Goal: Task Accomplishment & Management: Manage account settings

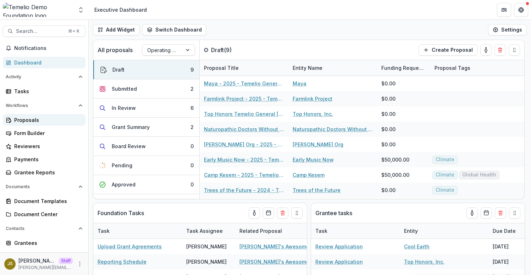
click at [42, 120] on div "Proposals" at bounding box center [47, 119] width 66 height 7
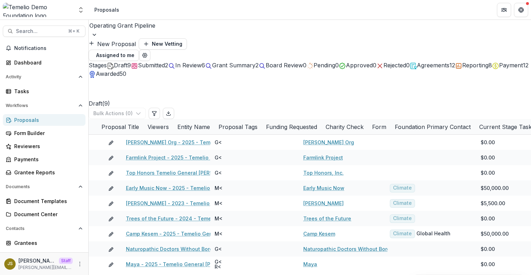
click at [165, 62] on span "Submitted" at bounding box center [151, 65] width 27 height 7
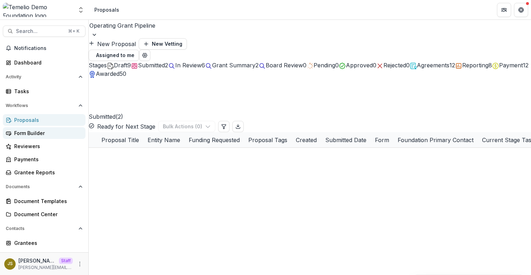
click at [50, 132] on div "Form Builder" at bounding box center [47, 132] width 66 height 7
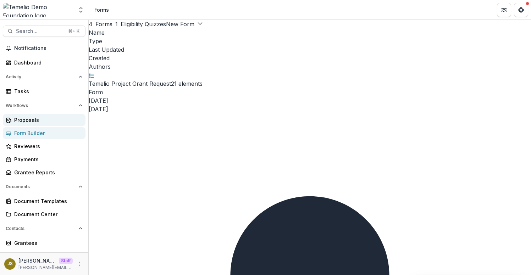
click at [49, 117] on div "Proposals" at bounding box center [47, 119] width 66 height 7
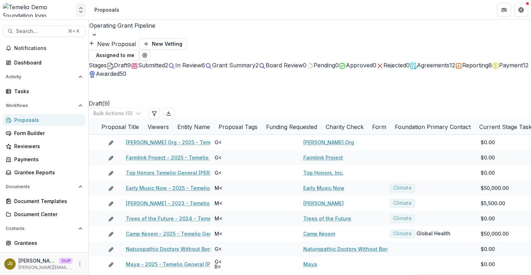
click at [84, 8] on icon "Open entity switcher" at bounding box center [80, 9] width 7 height 7
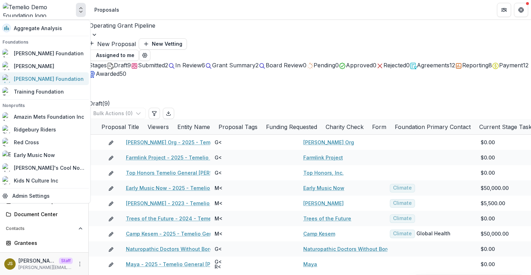
click at [49, 83] on div "[PERSON_NAME] Foundation" at bounding box center [42, 78] width 81 height 9
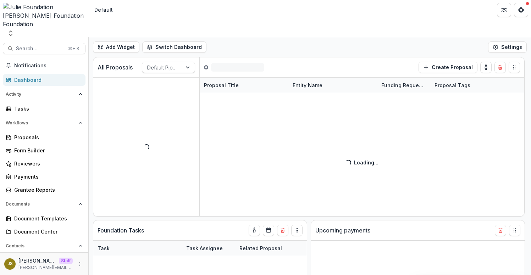
select select "**********"
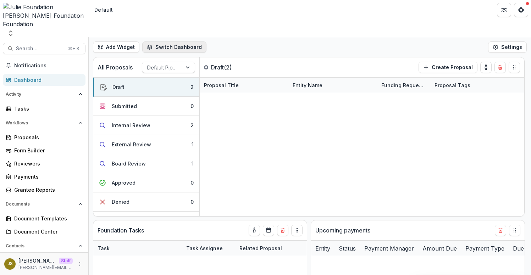
click at [177, 42] on button "Switch Dashboard" at bounding box center [174, 47] width 64 height 11
click at [121, 42] on button "Add Widget" at bounding box center [116, 47] width 46 height 11
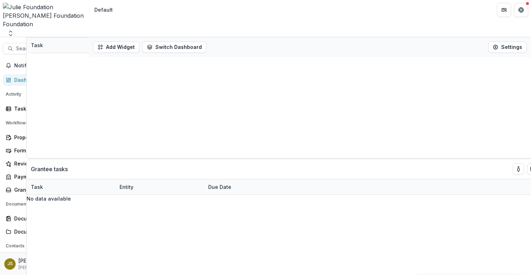
select select "**********"
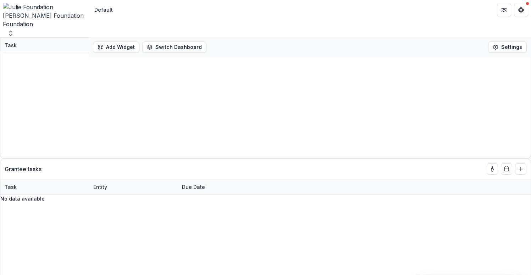
click at [6, 8] on icon "Close" at bounding box center [3, 5] width 6 height 6
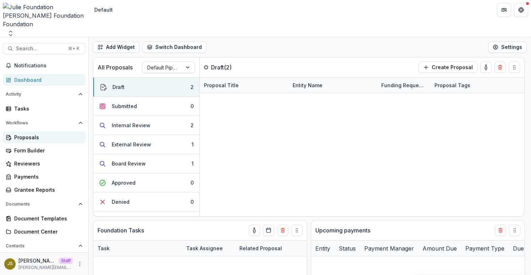
click at [37, 134] on div "Proposals" at bounding box center [47, 137] width 66 height 7
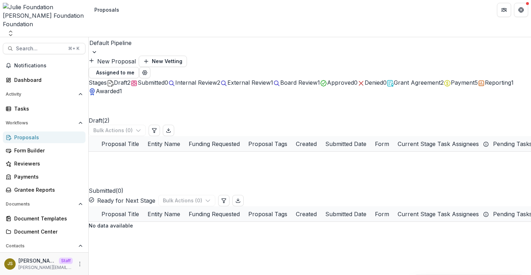
click at [136, 57] on button "New Proposal" at bounding box center [112, 61] width 47 height 9
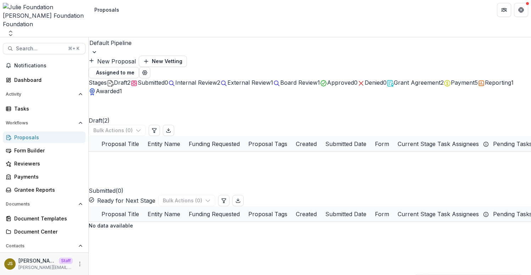
type input "**********"
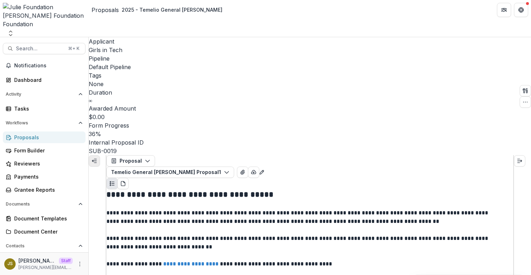
click at [93, 155] on button "Expand left" at bounding box center [94, 160] width 11 height 11
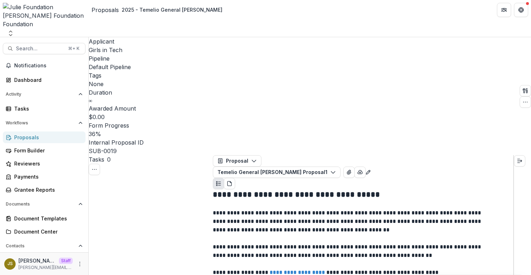
select select "**********"
click at [77, 265] on icon "More" at bounding box center [80, 264] width 6 height 6
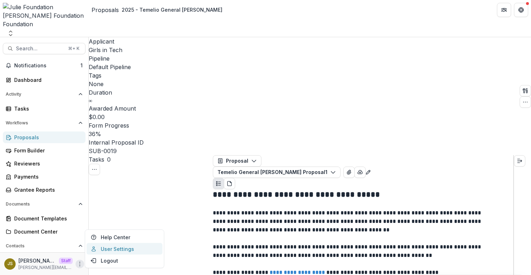
click at [120, 253] on link "User Settings" at bounding box center [125, 249] width 76 height 12
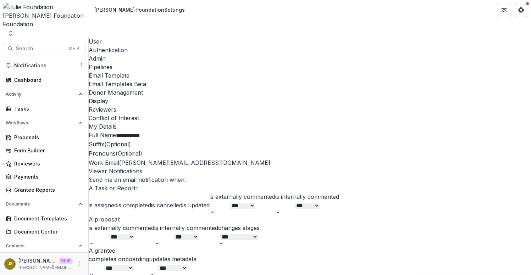
click at [133, 46] on div "Authentication" at bounding box center [310, 50] width 442 height 9
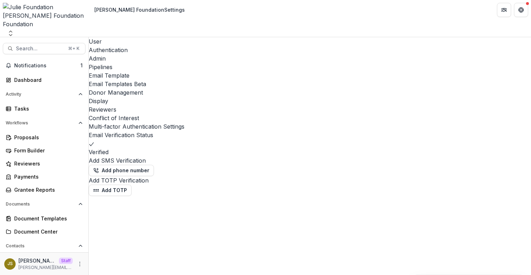
click at [174, 54] on div "Admin" at bounding box center [310, 58] width 442 height 9
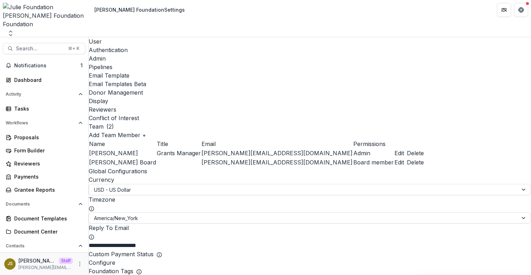
click at [236, 71] on div "Email Template" at bounding box center [310, 75] width 442 height 9
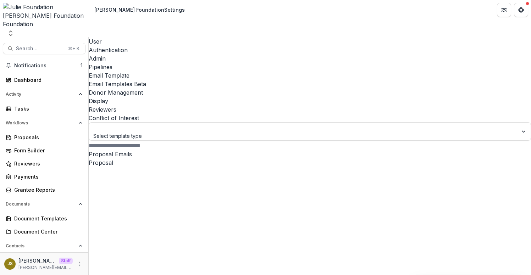
click at [194, 63] on div "Pipelines" at bounding box center [310, 67] width 442 height 9
click at [233, 71] on div "Email Template" at bounding box center [310, 75] width 442 height 9
click at [104, 37] on div "User" at bounding box center [310, 41] width 442 height 9
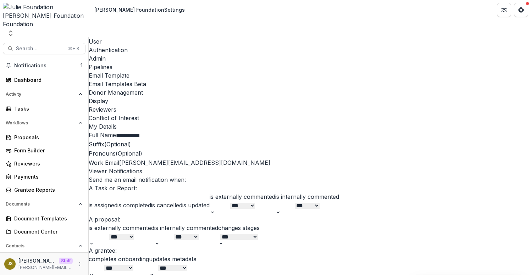
click at [236, 71] on div "Email Template" at bounding box center [310, 75] width 442 height 9
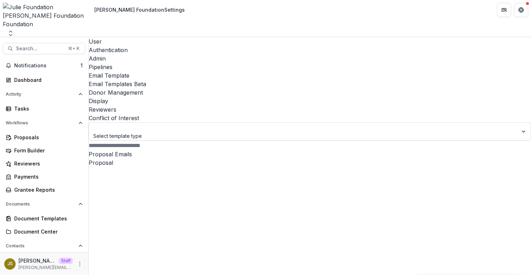
click at [286, 80] on div "Email Templates Beta" at bounding box center [310, 84] width 442 height 9
drag, startPoint x: 204, startPoint y: 125, endPoint x: 178, endPoint y: 129, distance: 26.2
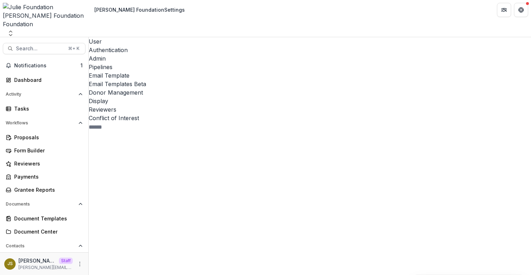
click at [133, 151] on div "Review Application 11" at bounding box center [153, 277] width 118 height 253
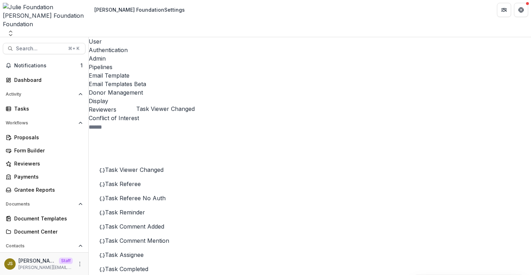
click at [145, 166] on span "Task Viewer Changed" at bounding box center [134, 169] width 59 height 7
click at [141, 181] on span "Task Referee" at bounding box center [123, 184] width 36 height 7
click at [144, 195] on span "Task Referee No Auth" at bounding box center [135, 198] width 61 height 7
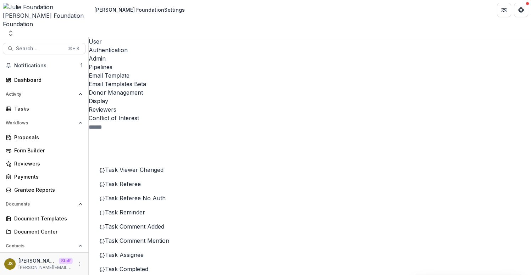
click at [145, 209] on span "Task Reminder" at bounding box center [125, 212] width 40 height 7
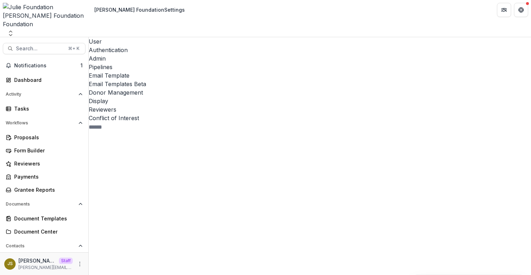
scroll to position [631, 0]
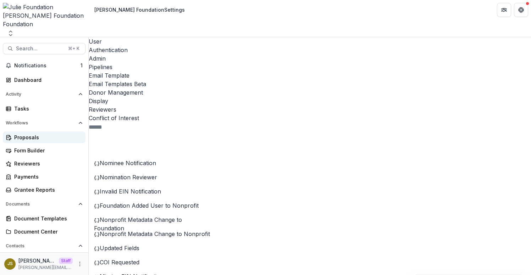
click at [57, 134] on div "Proposals" at bounding box center [47, 137] width 66 height 7
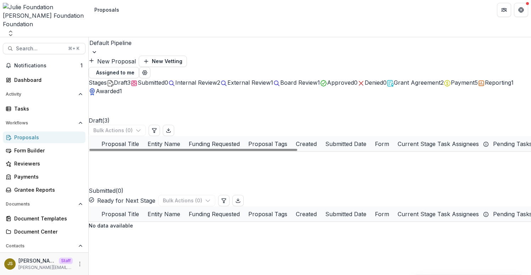
click at [176, 156] on link "2025 - Temelio General [PERSON_NAME]" at bounding box center [176, 159] width 101 height 7
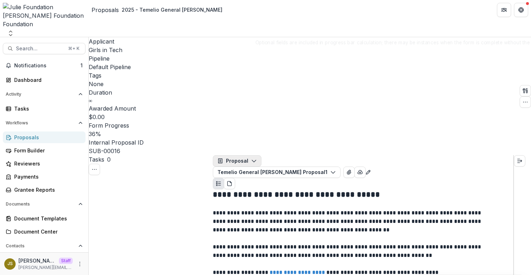
click at [252, 155] on button "Proposal" at bounding box center [237, 160] width 49 height 11
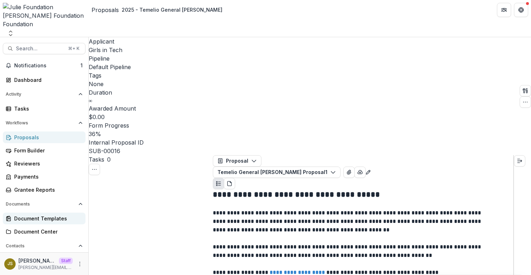
click at [44, 215] on div "Document Templates" at bounding box center [47, 218] width 66 height 7
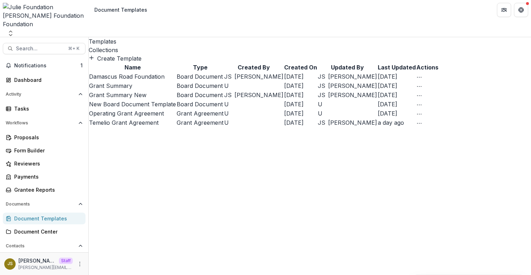
click at [133, 80] on link "Damascus Road Foundation" at bounding box center [127, 76] width 76 height 7
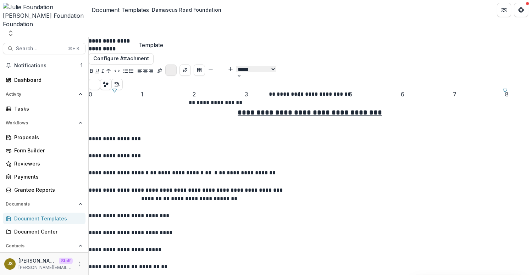
click at [177, 65] on button "Choose font color" at bounding box center [170, 70] width 11 height 11
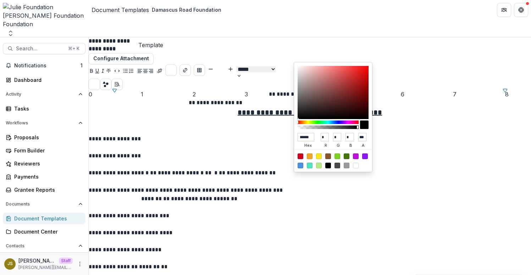
click at [415, 126] on p at bounding box center [310, 122] width 442 height 9
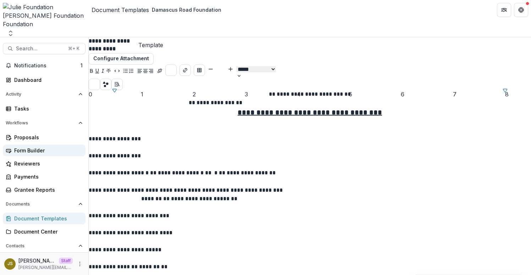
click at [41, 147] on div "Form Builder" at bounding box center [47, 150] width 66 height 7
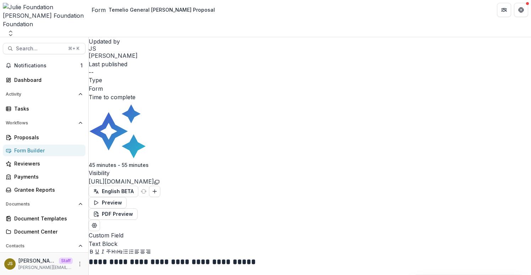
type input "****"
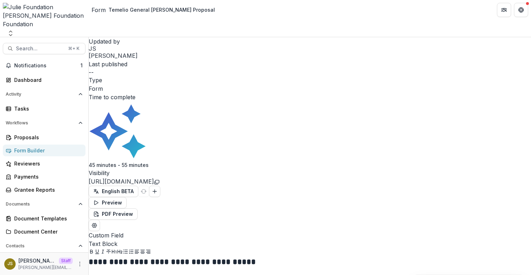
type input "***"
click at [77, 264] on icon "More" at bounding box center [80, 264] width 6 height 6
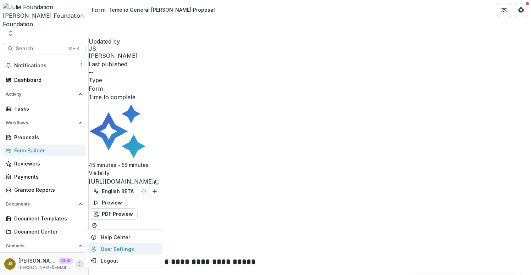
click at [104, 253] on link "User Settings" at bounding box center [125, 249] width 76 height 12
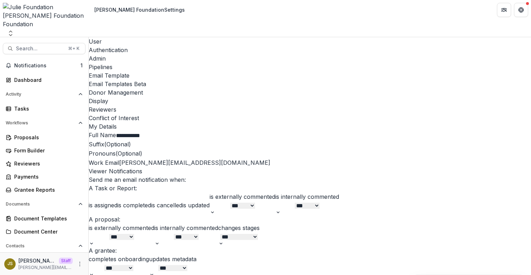
click at [174, 54] on div "Admin" at bounding box center [310, 58] width 442 height 9
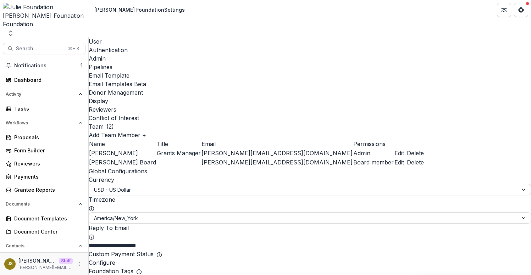
scroll to position [1102, 0]
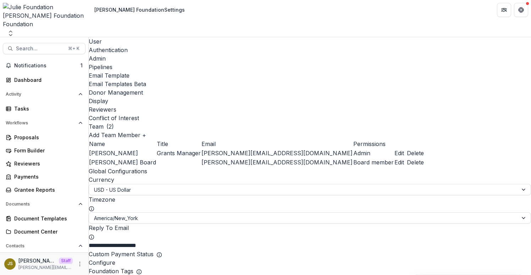
click at [47, 63] on span "Notifications" at bounding box center [47, 66] width 66 height 6
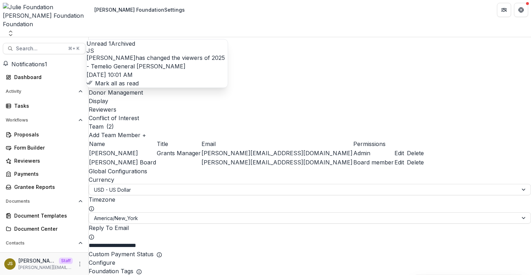
click at [177, 70] on link "2025 - Temelio General [PERSON_NAME]" at bounding box center [156, 62] width 138 height 16
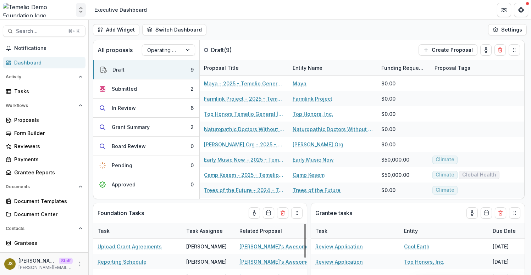
click at [82, 11] on polyline "Open entity switcher" at bounding box center [80, 11] width 3 height 1
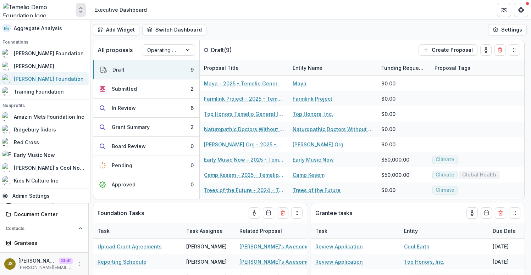
click at [51, 80] on div "[PERSON_NAME] Foundation" at bounding box center [49, 78] width 70 height 7
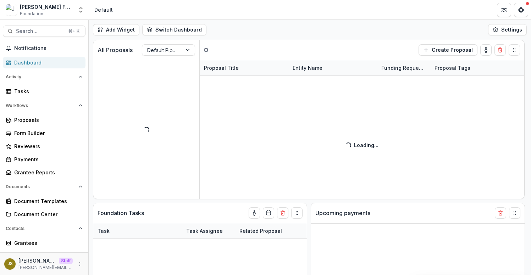
select select "**********"
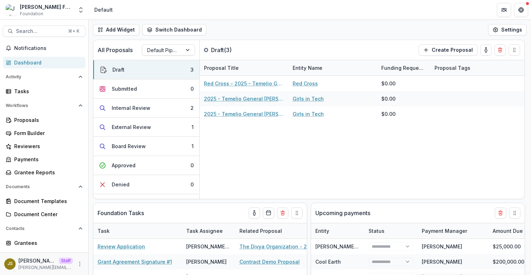
select select "**********"
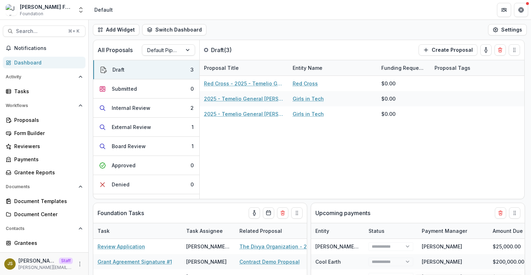
select select "**********"
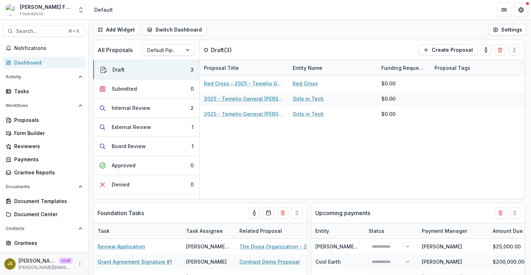
select select "**********"
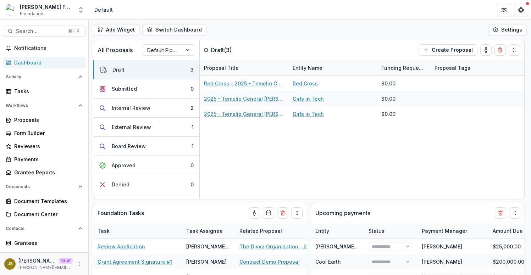
select select "**********"
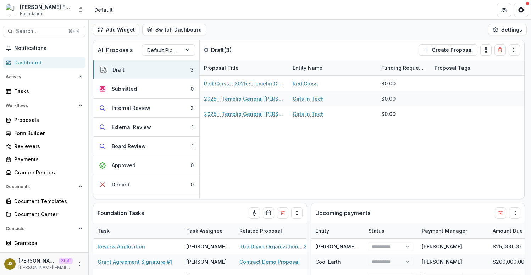
select select "**********"
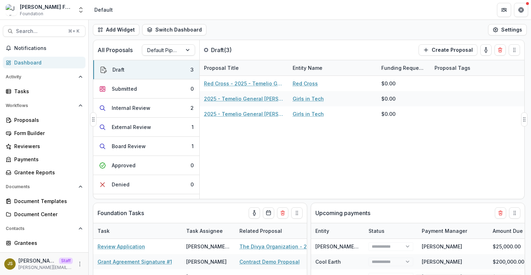
select select "**********"
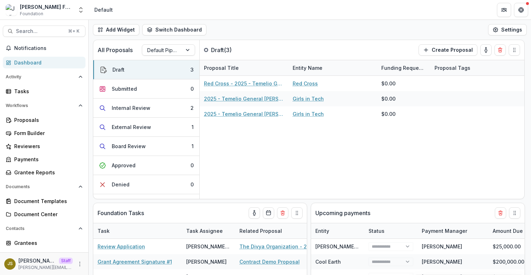
select select "**********"
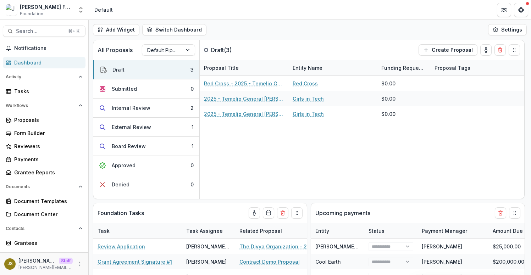
select select "**********"
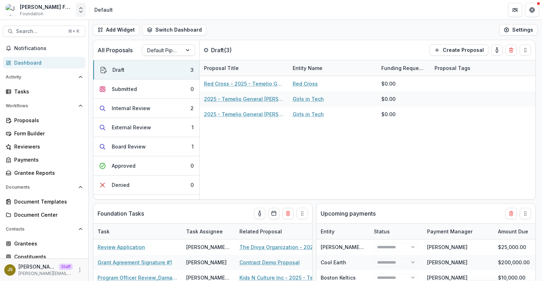
click at [82, 13] on icon "Open entity switcher" at bounding box center [80, 9] width 7 height 7
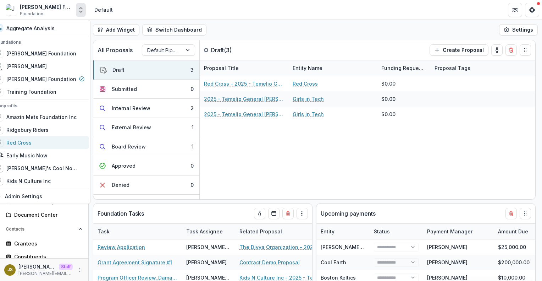
click at [48, 141] on div "Red Cross" at bounding box center [40, 142] width 90 height 9
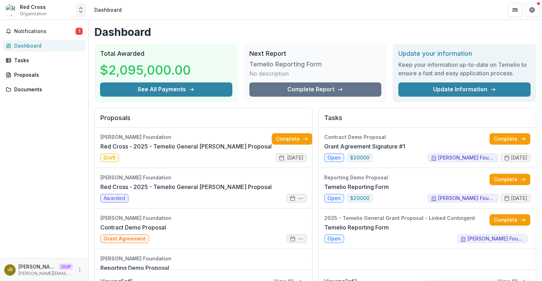
click at [78, 10] on icon "Open entity switcher" at bounding box center [80, 9] width 7 height 7
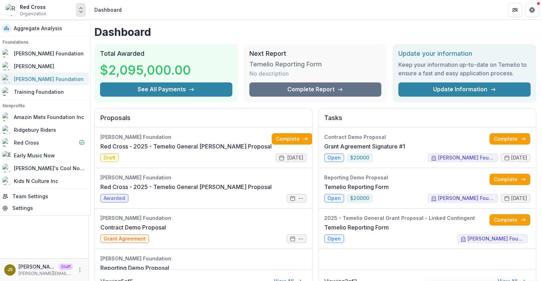
click at [37, 81] on div "[PERSON_NAME] Foundation" at bounding box center [49, 78] width 70 height 7
select select "**********"
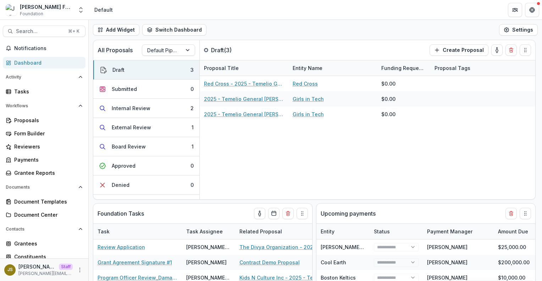
select select "**********"
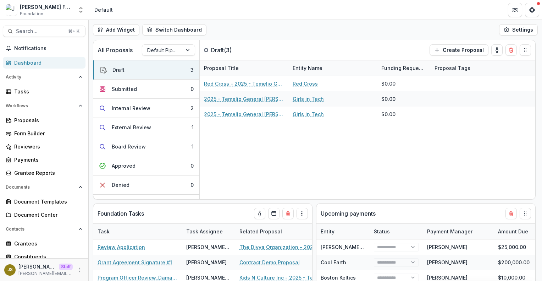
select select "**********"
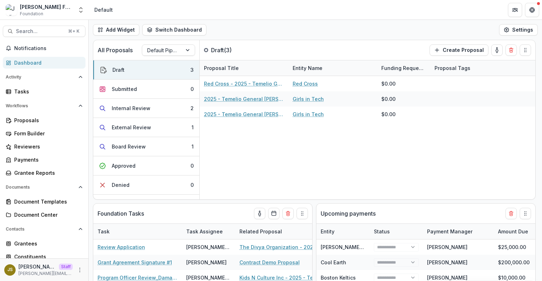
select select "**********"
click at [38, 241] on div "Grantees" at bounding box center [47, 242] width 66 height 7
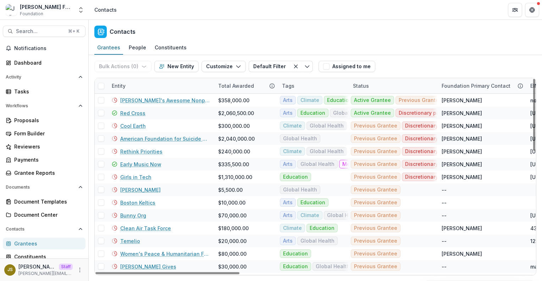
click at [142, 86] on div "Entity" at bounding box center [160, 85] width 106 height 15
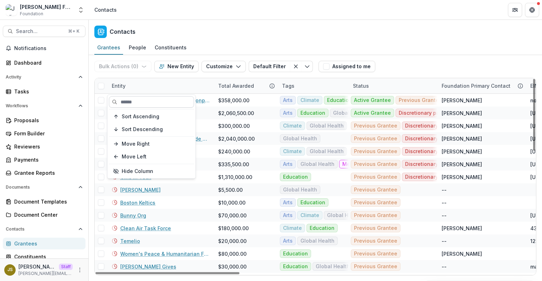
click at [138, 104] on input at bounding box center [151, 101] width 85 height 11
type input "*"
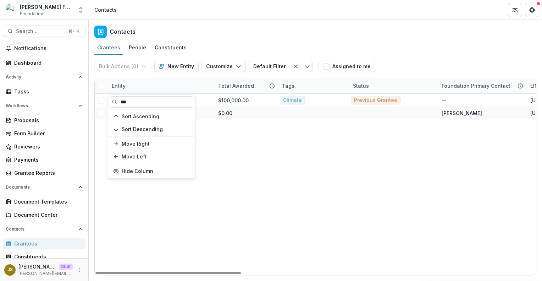
type input "***"
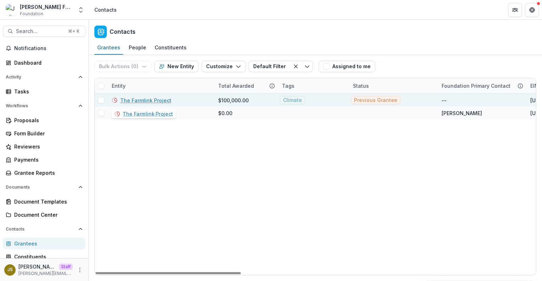
click at [139, 100] on link "The Farmlink Project" at bounding box center [145, 99] width 51 height 7
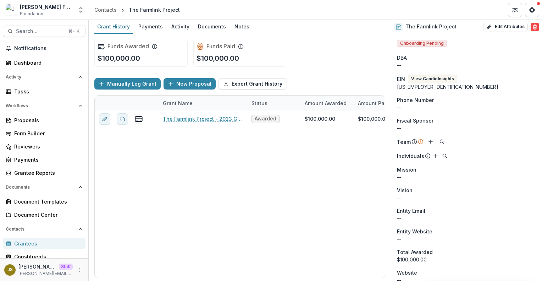
click at [75, 11] on div "Julie Foundation Foundation Aggregate Analysis Foundations Andrew Foundation Ky…" at bounding box center [44, 10] width 83 height 14
click at [80, 11] on icon "Open entity switcher" at bounding box center [80, 9] width 7 height 7
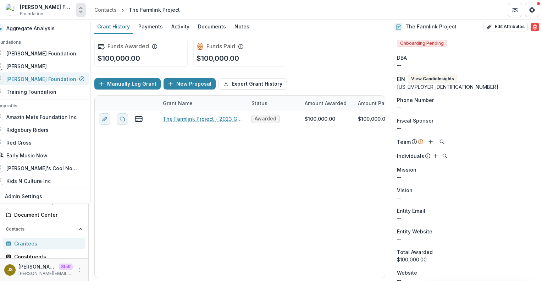
click at [51, 78] on div "[PERSON_NAME] Foundation" at bounding box center [41, 78] width 70 height 7
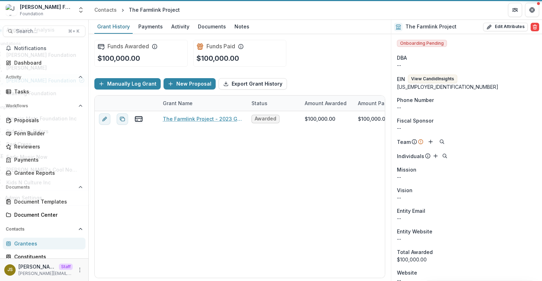
select select "**********"
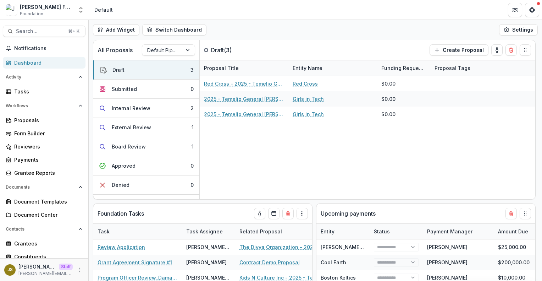
select select "**********"
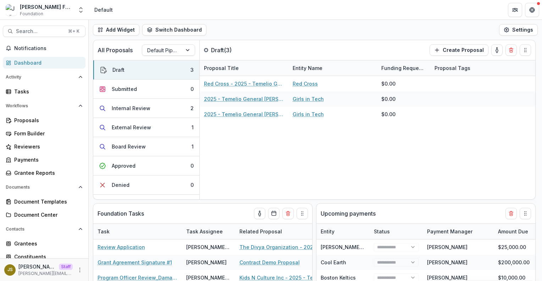
select select "**********"
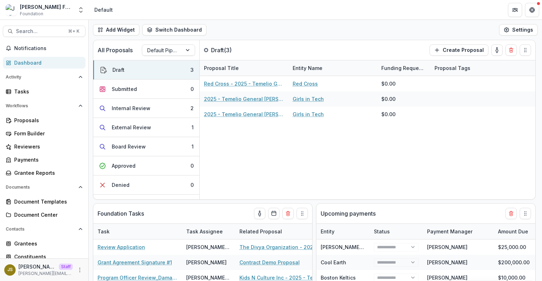
select select "**********"
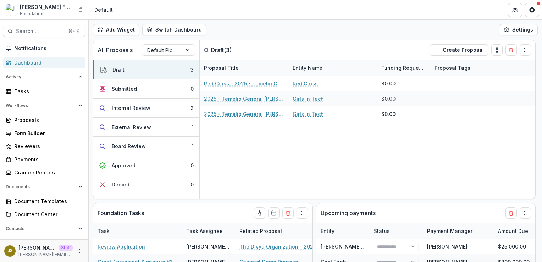
select select "**********"
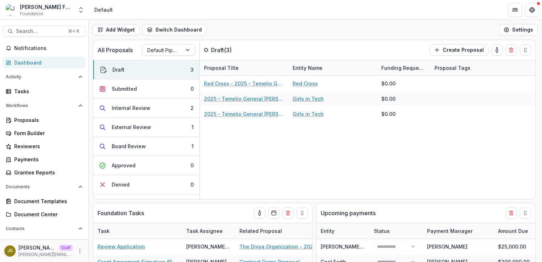
select select "**********"
click at [132, 90] on div "Submitted" at bounding box center [124, 88] width 25 height 7
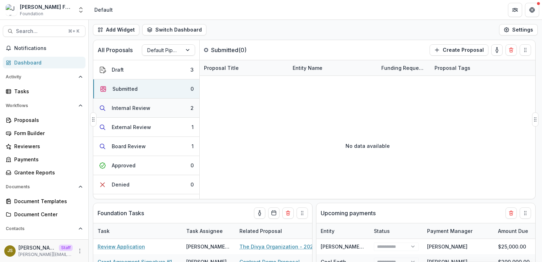
click at [128, 110] on div "Internal Review" at bounding box center [131, 107] width 39 height 7
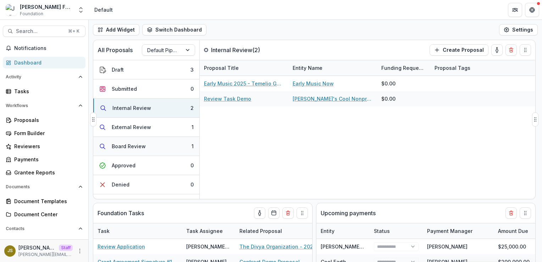
click at [126, 148] on div "Board Review" at bounding box center [129, 146] width 34 height 7
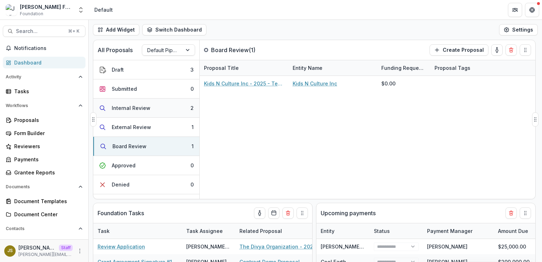
click at [130, 104] on button "Internal Review 2" at bounding box center [146, 108] width 106 height 19
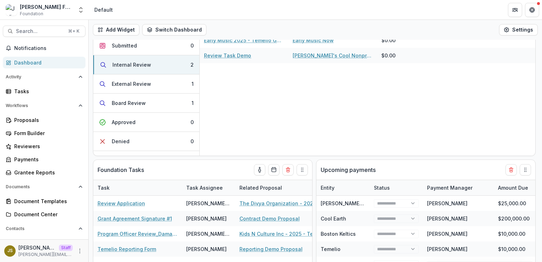
scroll to position [43, 0]
select select "**********"
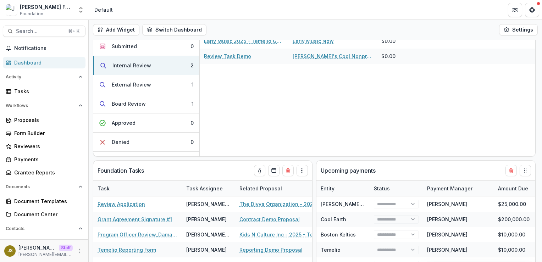
select select "**********"
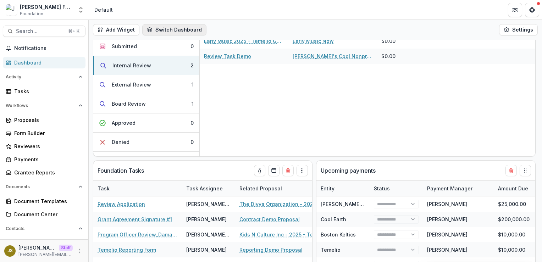
click at [178, 34] on button "Switch Dashboard" at bounding box center [174, 29] width 64 height 11
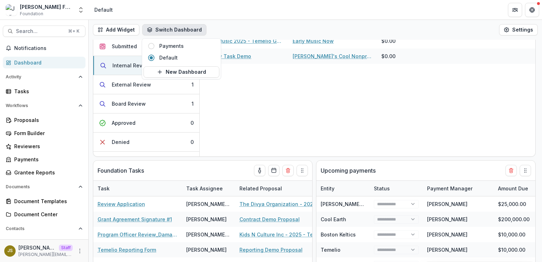
click at [235, 24] on div "Add Widget Switch Dashboard Payments Default New Dashboard Settings" at bounding box center [315, 30] width 453 height 20
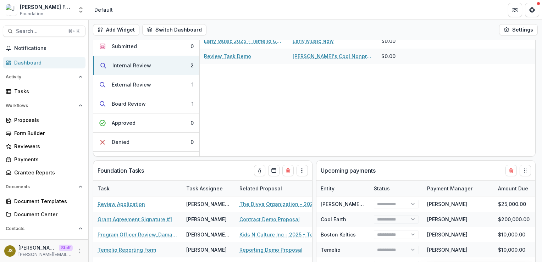
select select "**********"
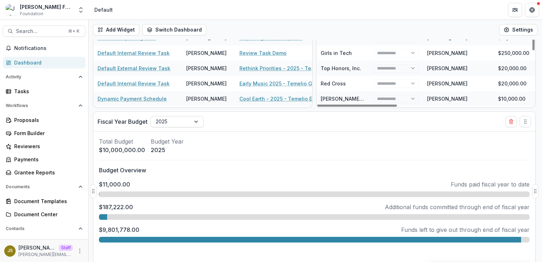
scroll to position [262, 0]
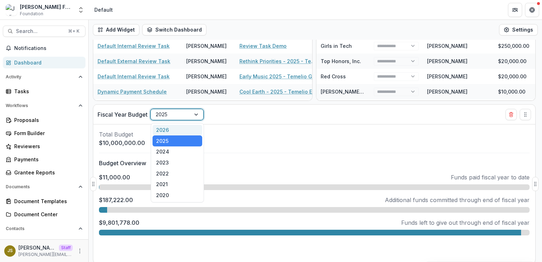
click at [195, 113] on div at bounding box center [196, 114] width 13 height 11
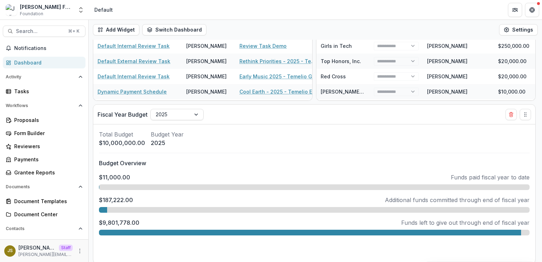
click at [232, 103] on div "Add Widget Switch Dashboard Payments Default New Dashboard Settings All Proposa…" at bounding box center [315, 141] width 453 height 242
click at [313, 101] on div "Add Widget Switch Dashboard Payments Default New Dashboard Settings All Proposa…" at bounding box center [315, 141] width 453 height 242
select select "**********"
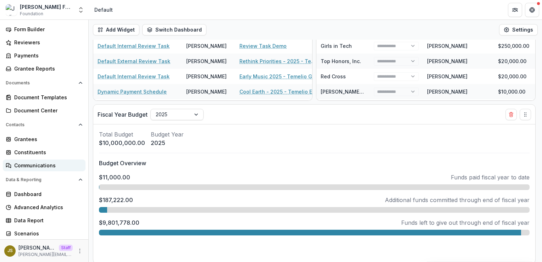
scroll to position [0, 0]
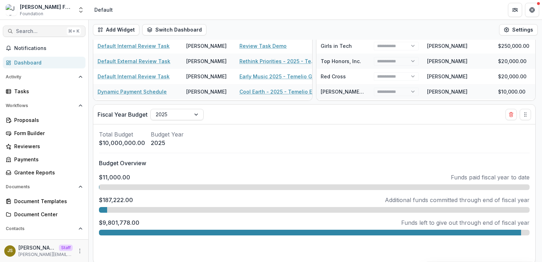
click at [30, 31] on span "Search..." at bounding box center [40, 31] width 48 height 6
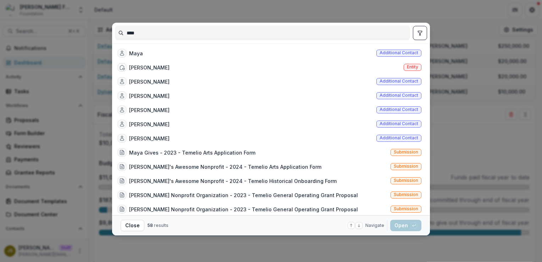
type input "****"
click at [418, 32] on icon "toggle filters" at bounding box center [420, 33] width 6 height 6
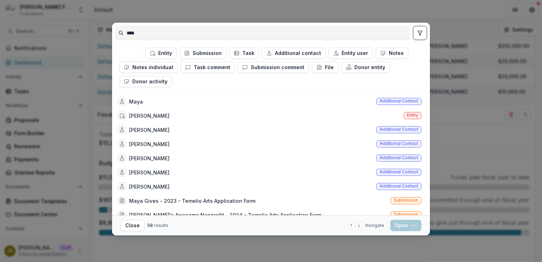
click at [451, 20] on div "**** All Entity Submission Task Additional contact Entity user Notes Notes indi…" at bounding box center [271, 131] width 542 height 262
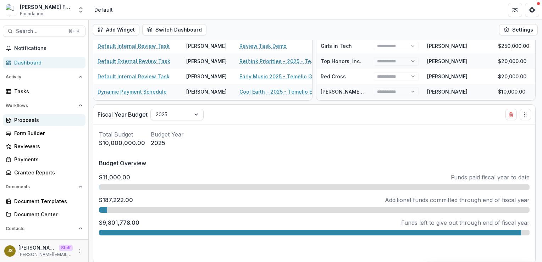
click at [50, 119] on div "Proposals" at bounding box center [47, 119] width 66 height 7
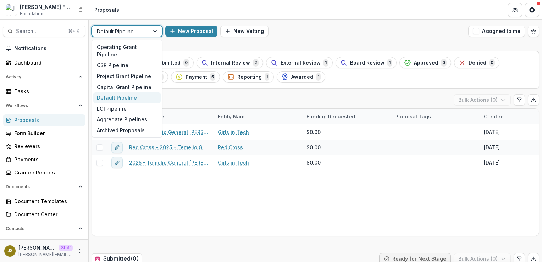
click at [133, 34] on div at bounding box center [121, 31] width 48 height 9
click at [141, 30] on div at bounding box center [121, 31] width 48 height 9
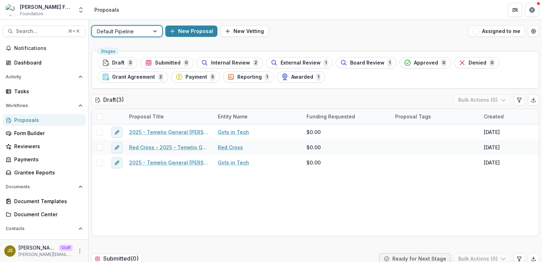
click at [141, 30] on div at bounding box center [121, 31] width 48 height 9
click at [228, 61] on span "Internal Review" at bounding box center [230, 63] width 39 height 6
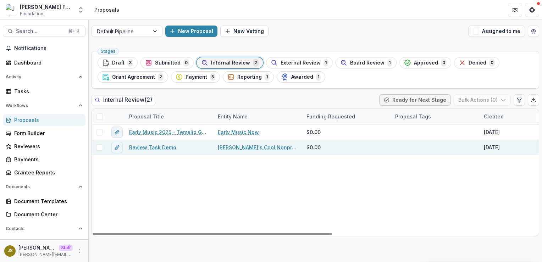
click at [151, 148] on link "Review Task Demo" at bounding box center [152, 147] width 47 height 7
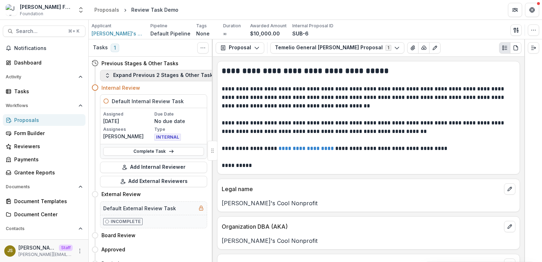
click at [157, 75] on button "Expand Previous 2 Stages & Other Tasks" at bounding box center [160, 75] width 120 height 11
click at [516, 48] on icon "PDF view" at bounding box center [516, 48] width 6 height 6
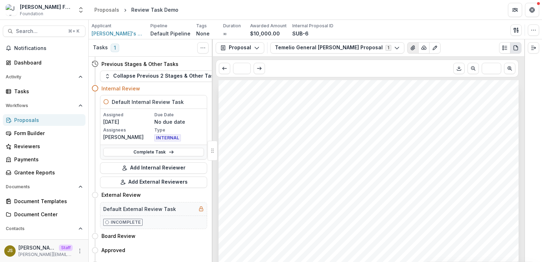
click at [411, 46] on icon "View Attached Files" at bounding box center [413, 48] width 4 height 4
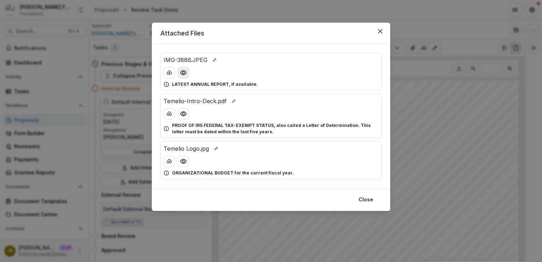
click at [185, 73] on icon "Preview IMG-3886.JPEG" at bounding box center [183, 72] width 7 height 7
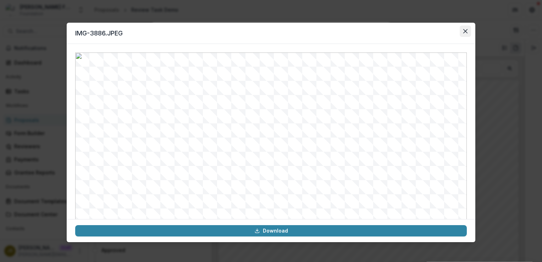
click at [466, 30] on icon "Close" at bounding box center [465, 31] width 4 height 4
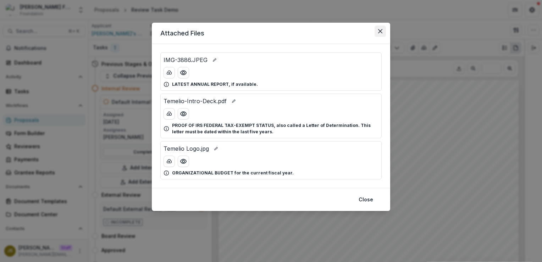
click at [382, 32] on icon "Close" at bounding box center [380, 31] width 4 height 4
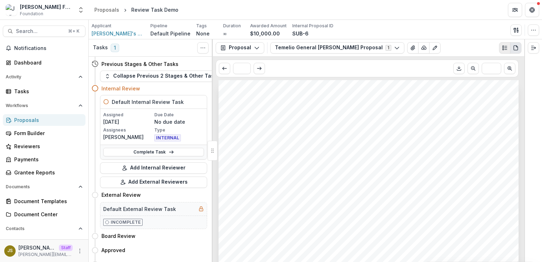
click at [503, 46] on circle "Plaintext view" at bounding box center [503, 46] width 1 height 1
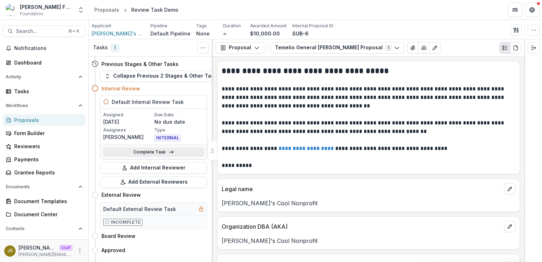
click at [147, 153] on link "Complete Task" at bounding box center [153, 152] width 101 height 9
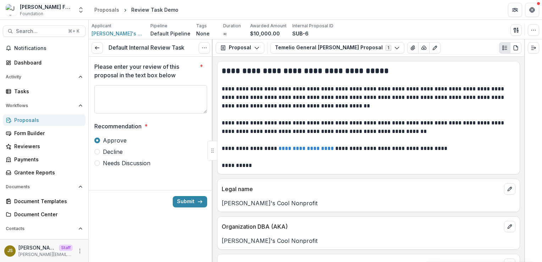
click at [160, 90] on textarea "Please enter your review of this proposal in the text box below *" at bounding box center [150, 99] width 113 height 28
type textarea "********"
click at [96, 48] on line at bounding box center [97, 48] width 4 height 0
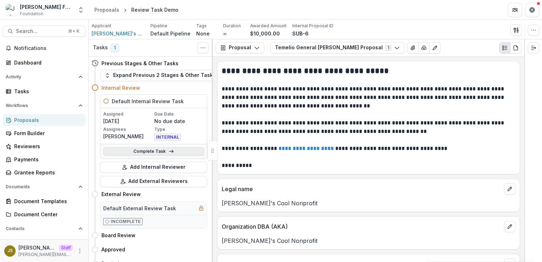
click at [146, 152] on link "Complete Task" at bounding box center [153, 151] width 101 height 9
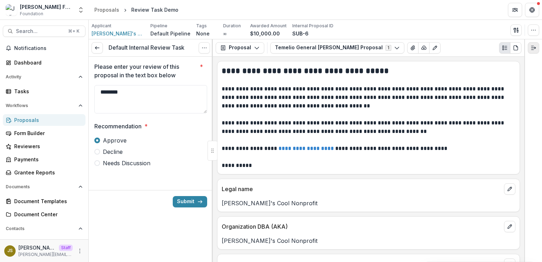
click at [531, 50] on line "Expand right" at bounding box center [532, 50] width 2 height 0
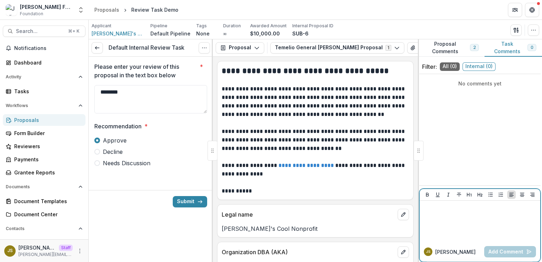
click at [470, 208] on p at bounding box center [479, 208] width 115 height 8
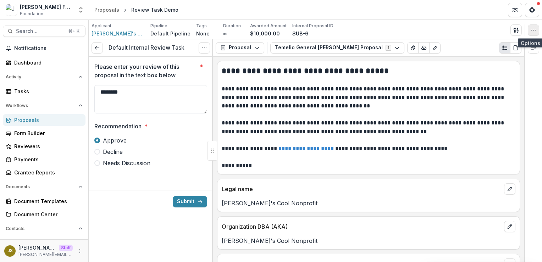
click at [531, 31] on icon "button" at bounding box center [534, 30] width 6 height 6
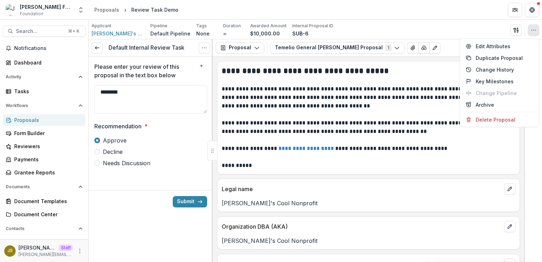
click at [422, 60] on div "**********" at bounding box center [368, 159] width 311 height 205
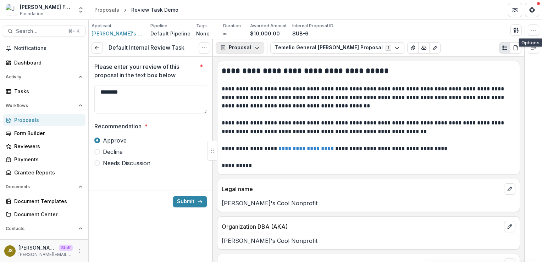
click at [255, 48] on icon "button" at bounding box center [257, 48] width 6 height 6
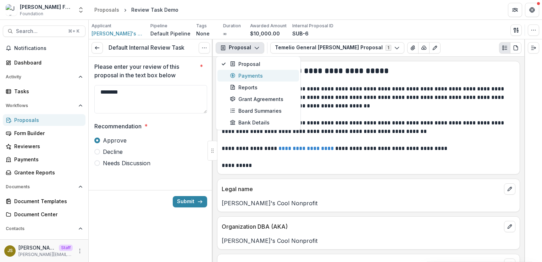
click at [249, 74] on div "Payments" at bounding box center [262, 75] width 65 height 7
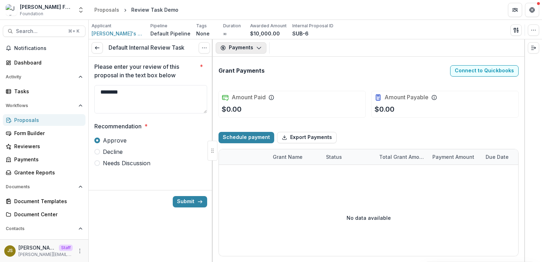
click at [247, 48] on button "Payments" at bounding box center [241, 47] width 51 height 11
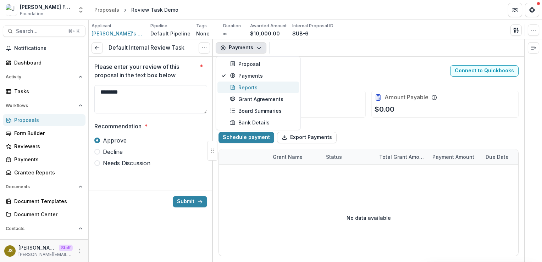
click at [249, 87] on div "Reports" at bounding box center [262, 87] width 65 height 7
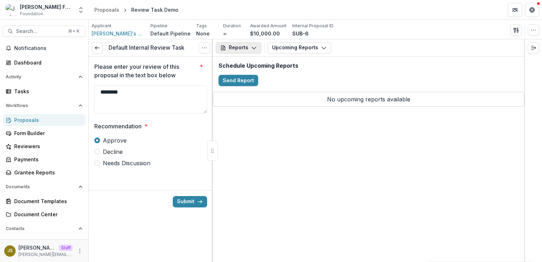
click at [245, 47] on button "Reports" at bounding box center [239, 47] width 46 height 11
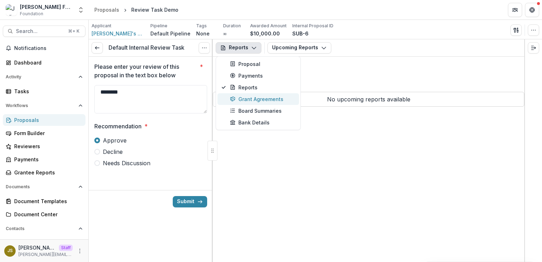
click at [246, 100] on div "Grant Agreements" at bounding box center [262, 98] width 65 height 7
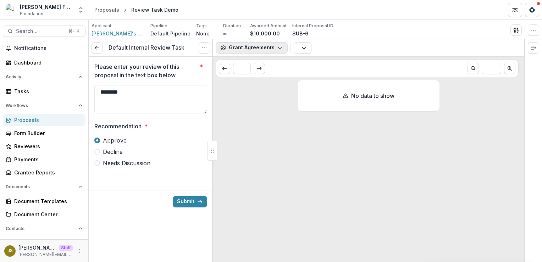
click at [240, 50] on button "Grant Agreements" at bounding box center [252, 47] width 72 height 11
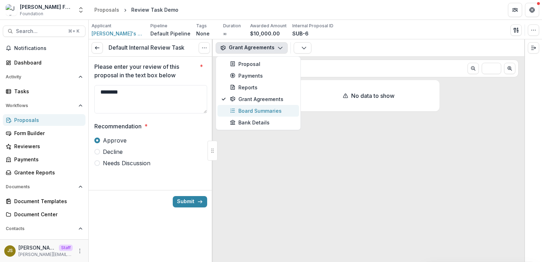
click at [246, 112] on div "Board Summaries" at bounding box center [262, 110] width 65 height 7
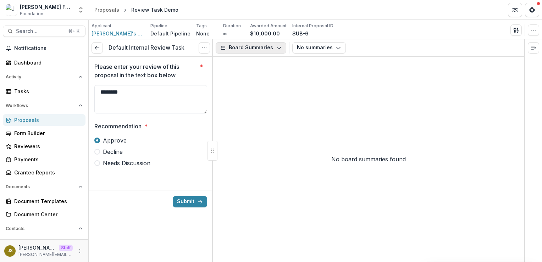
click at [248, 46] on button "Board Summaries" at bounding box center [251, 47] width 71 height 11
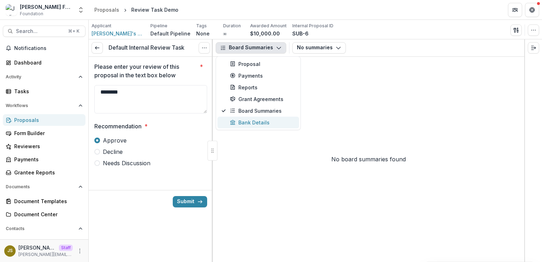
click at [261, 123] on div "Bank Details" at bounding box center [262, 122] width 65 height 7
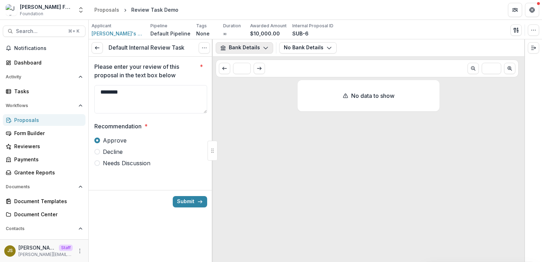
click at [248, 44] on button "Bank Details" at bounding box center [244, 47] width 57 height 11
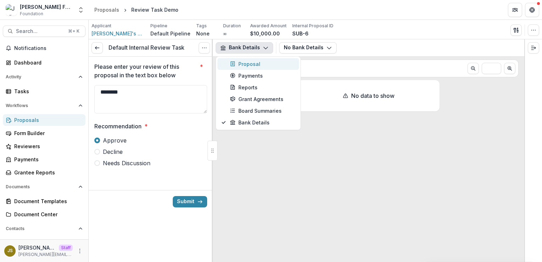
click at [247, 66] on div "Proposal" at bounding box center [262, 63] width 65 height 7
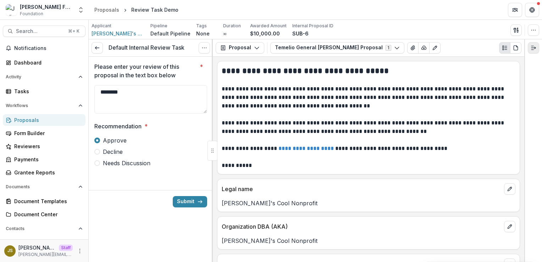
click at [531, 50] on icon "Expand right" at bounding box center [534, 48] width 6 height 6
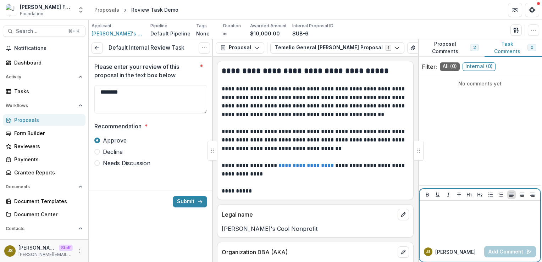
click at [438, 219] on div at bounding box center [479, 221] width 115 height 35
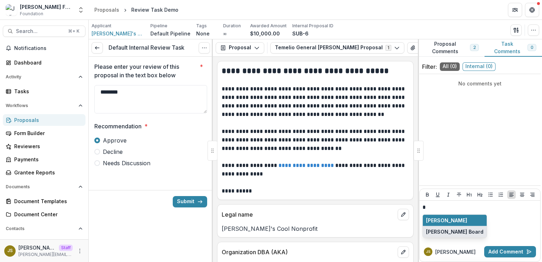
click at [448, 232] on button "Julie Board" at bounding box center [455, 231] width 64 height 11
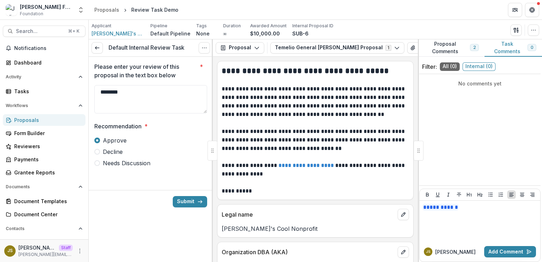
click at [445, 58] on div "**********" at bounding box center [480, 150] width 124 height 223
click at [444, 50] on button "Proposal Comments 2" at bounding box center [451, 47] width 67 height 17
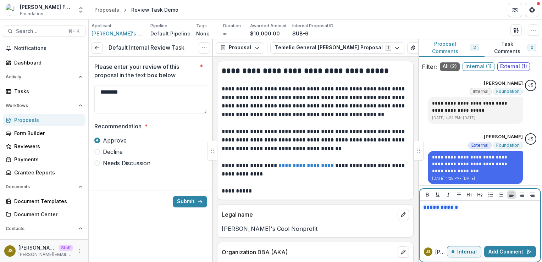
click at [466, 211] on p "**********" at bounding box center [478, 208] width 113 height 8
click at [460, 256] on button "Internal" at bounding box center [464, 251] width 34 height 11
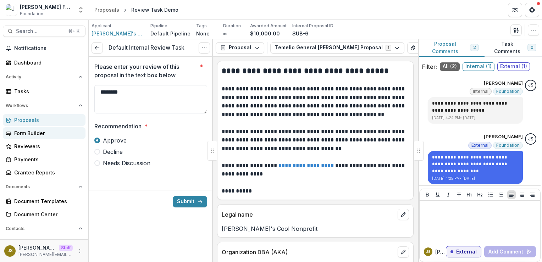
click at [39, 135] on div "Form Builder" at bounding box center [47, 132] width 66 height 7
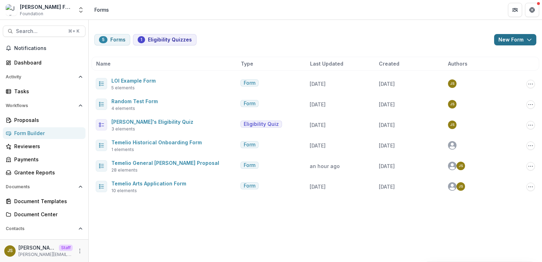
click at [508, 40] on button "New Form" at bounding box center [515, 39] width 42 height 11
click at [345, 26] on div "5 Forms 1 Eligibility Quizzes New Form New Eligibility Quiz New Form Name Type …" at bounding box center [315, 111] width 453 height 183
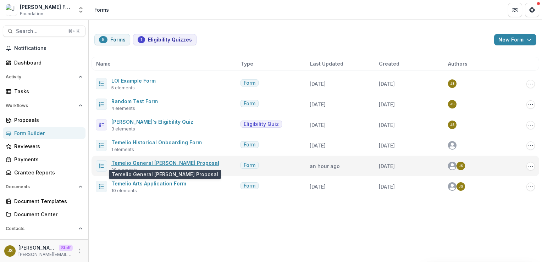
click at [158, 164] on link "Temelio General [PERSON_NAME] Proposal" at bounding box center [165, 163] width 108 height 6
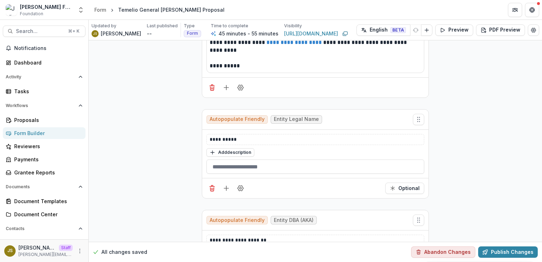
scroll to position [136, 0]
click at [245, 141] on p "**********" at bounding box center [315, 139] width 211 height 7
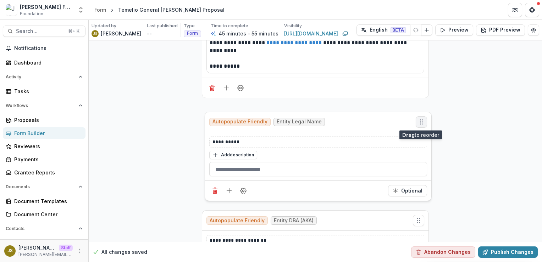
click at [421, 124] on icon "Move field" at bounding box center [421, 121] width 7 height 7
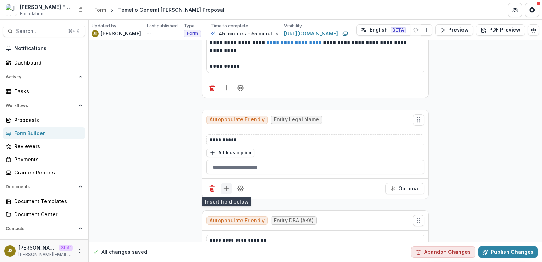
click at [225, 189] on icon "Add field" at bounding box center [226, 188] width 7 height 7
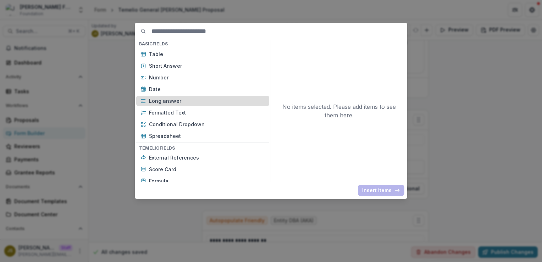
scroll to position [131, 0]
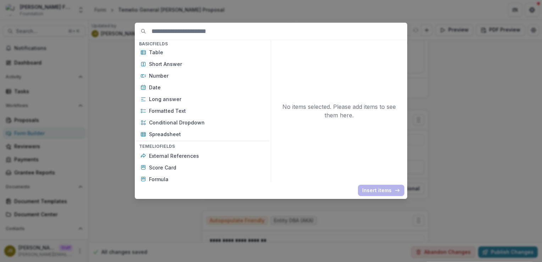
click at [458, 95] on div "Basic Fields New Page File Download File Upload Text Block Currency Phone Numbe…" at bounding box center [271, 131] width 542 height 262
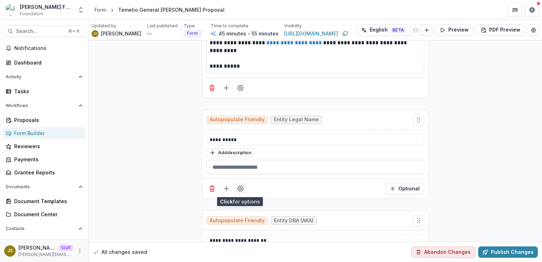
click at [238, 191] on icon "Field Settings" at bounding box center [241, 188] width 6 height 5
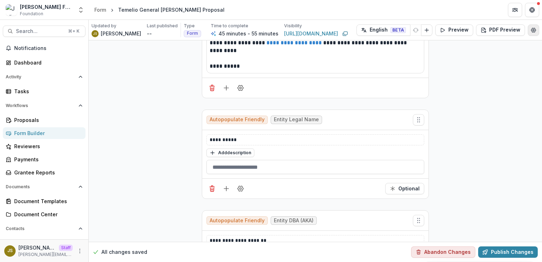
click at [531, 30] on icon "Edit Form Settings" at bounding box center [534, 30] width 6 height 6
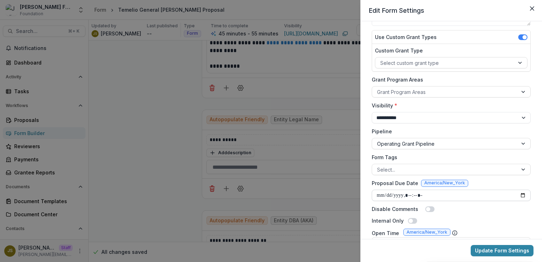
scroll to position [0, 0]
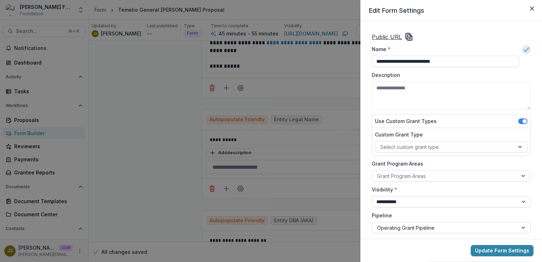
click at [387, 202] on select "**********" at bounding box center [451, 201] width 159 height 11
click at [530, 8] on icon "Close" at bounding box center [532, 8] width 4 height 4
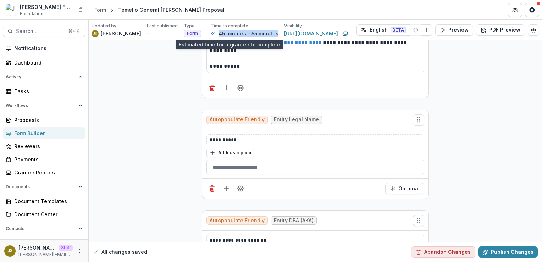
drag, startPoint x: 260, startPoint y: 36, endPoint x: 200, endPoint y: 34, distance: 60.0
click at [200, 34] on div "Type Form Time to complete 45 minutes - 55 minutes Visibility https://app.tryte…" at bounding box center [267, 30] width 166 height 15
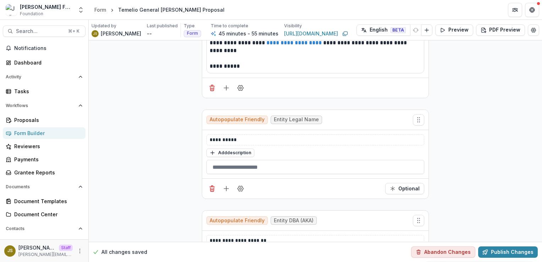
click at [531, 28] on icon "Edit Form Settings" at bounding box center [534, 30] width 6 height 6
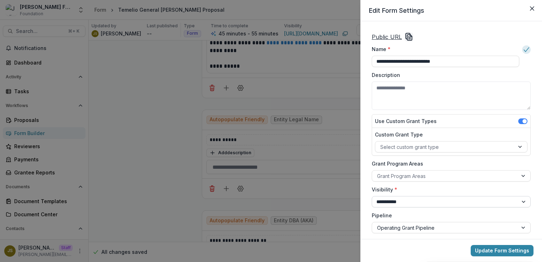
click at [437, 202] on select "**********" at bounding box center [451, 201] width 159 height 11
click at [424, 202] on select "**********" at bounding box center [451, 201] width 159 height 11
select select "*******"
click at [372, 196] on select "**********" at bounding box center [451, 201] width 159 height 11
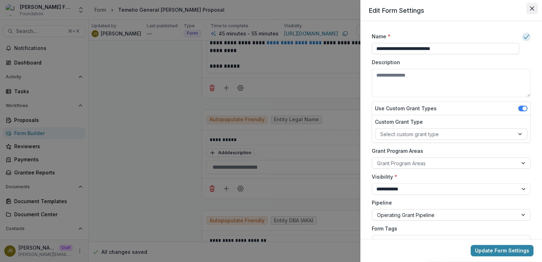
click at [531, 10] on icon "Close" at bounding box center [532, 8] width 4 height 4
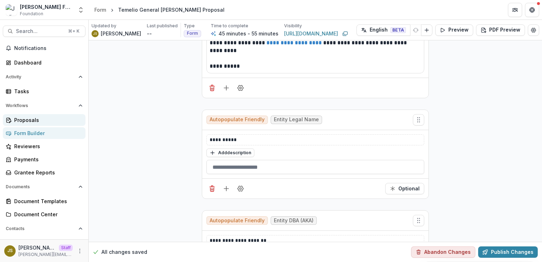
click at [35, 121] on div "Proposals" at bounding box center [47, 119] width 66 height 7
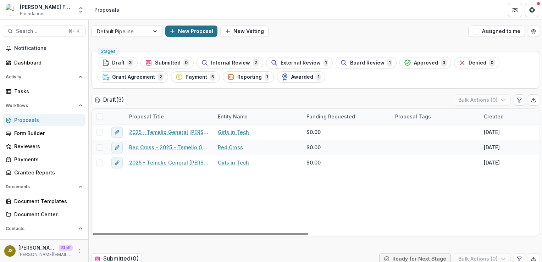
click at [187, 31] on button "New Proposal" at bounding box center [191, 31] width 52 height 11
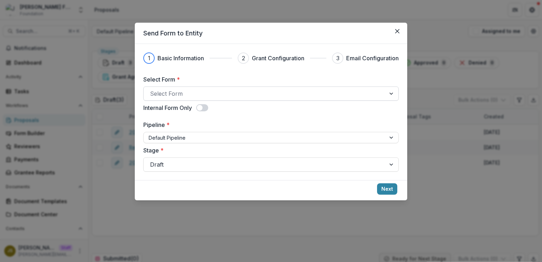
click at [216, 94] on div at bounding box center [264, 94] width 229 height 10
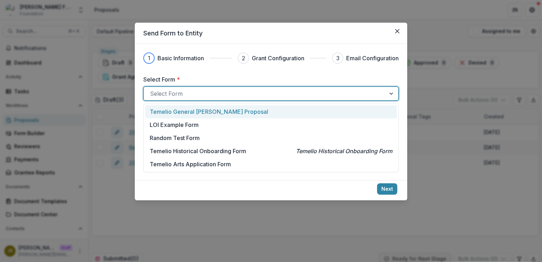
click at [215, 116] on div "Temelio General [PERSON_NAME] Proposal" at bounding box center [271, 111] width 252 height 13
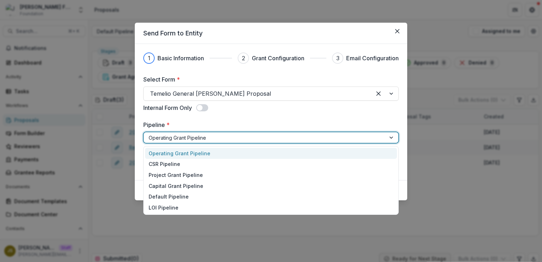
click at [198, 139] on div at bounding box center [265, 137] width 232 height 9
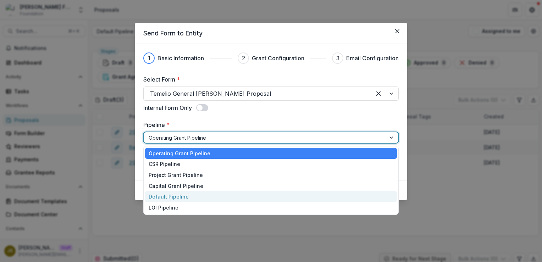
click at [192, 193] on div "Default Pipeline" at bounding box center [271, 196] width 252 height 11
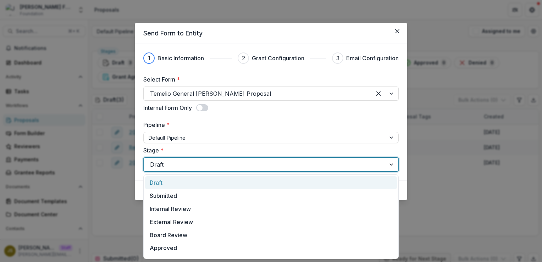
click at [210, 161] on div at bounding box center [264, 165] width 229 height 10
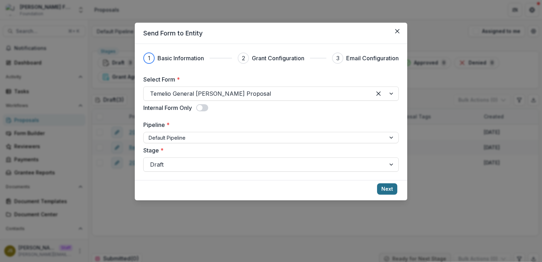
click at [389, 189] on button "Next" at bounding box center [387, 188] width 20 height 11
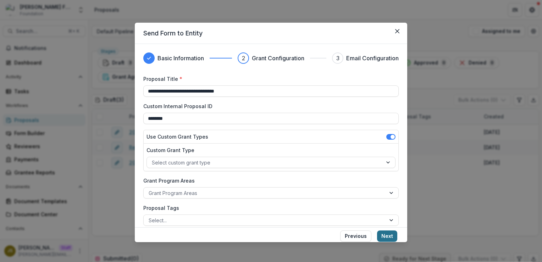
click at [386, 236] on button "Next" at bounding box center [387, 236] width 20 height 11
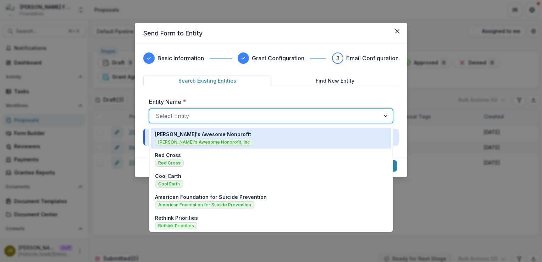
click at [233, 114] on div at bounding box center [265, 116] width 218 height 10
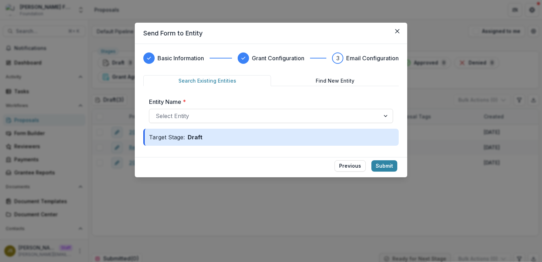
click at [264, 98] on label "Entity Name *" at bounding box center [269, 102] width 240 height 9
click at [157, 112] on input "Entity Name *" at bounding box center [157, 116] width 2 height 9
click at [392, 166] on button "Submit" at bounding box center [384, 165] width 26 height 11
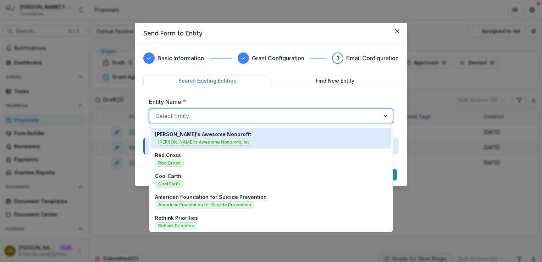
click at [343, 117] on div at bounding box center [265, 116] width 218 height 10
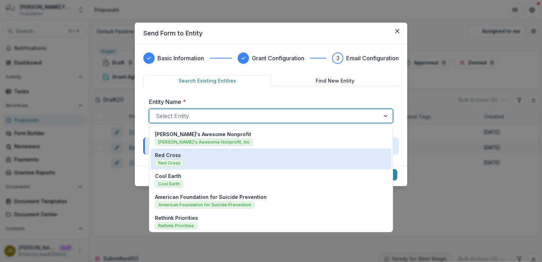
click at [318, 162] on div "Red Cross Red Cross" at bounding box center [271, 158] width 232 height 15
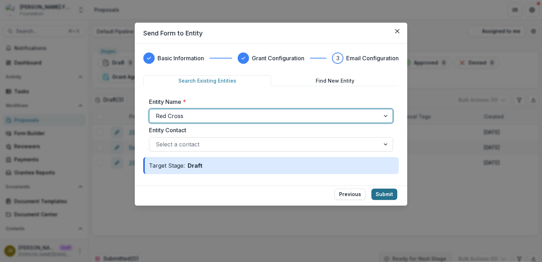
click at [392, 195] on button "Submit" at bounding box center [384, 194] width 26 height 11
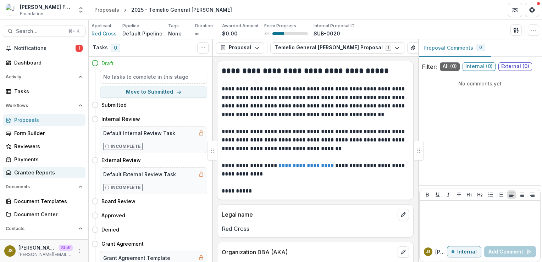
click at [36, 174] on div "Grantee Reports" at bounding box center [47, 172] width 66 height 7
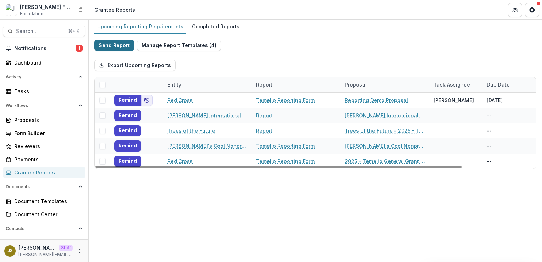
click at [107, 45] on button "Send Report" at bounding box center [114, 45] width 40 height 11
select select "********"
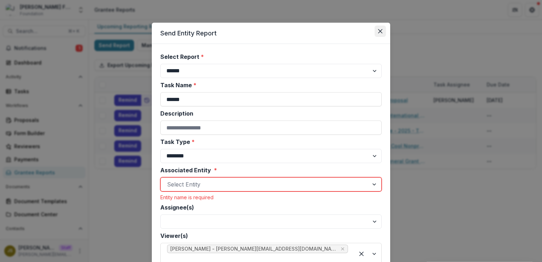
click at [378, 31] on icon "Close" at bounding box center [380, 31] width 4 height 4
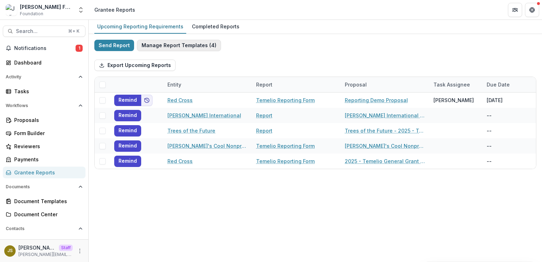
click at [191, 45] on button "Manage Report Templates ( 4 )" at bounding box center [179, 45] width 84 height 11
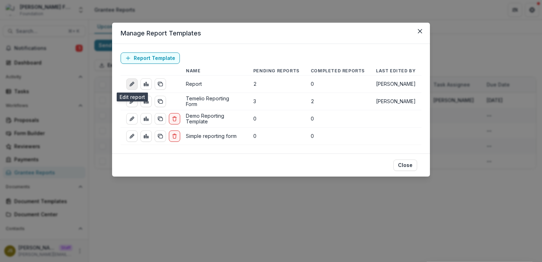
click at [133, 84] on icon "edit-report" at bounding box center [131, 84] width 3 height 3
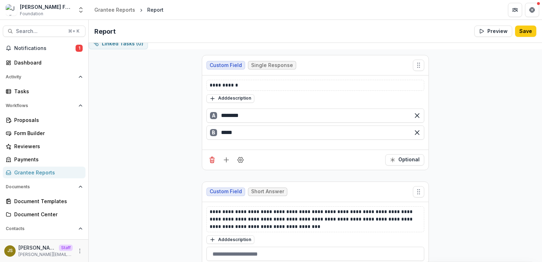
scroll to position [34, 0]
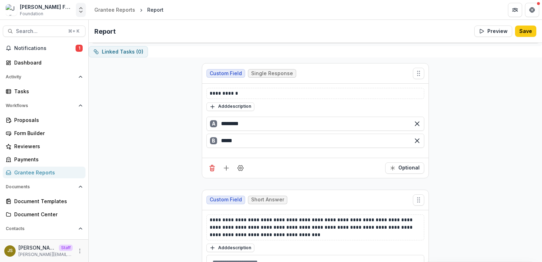
click at [79, 9] on icon "Open entity switcher" at bounding box center [80, 9] width 7 height 7
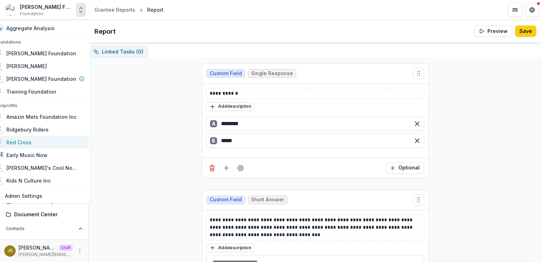
click at [32, 143] on div "Red Cross" at bounding box center [18, 142] width 25 height 7
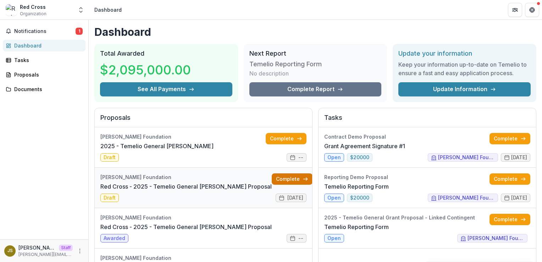
click at [277, 180] on link "Complete" at bounding box center [292, 178] width 41 height 11
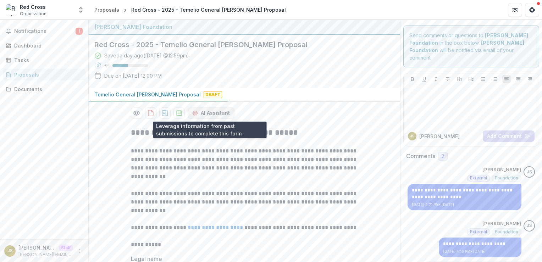
click at [205, 114] on button "AI Assistant" at bounding box center [211, 112] width 47 height 11
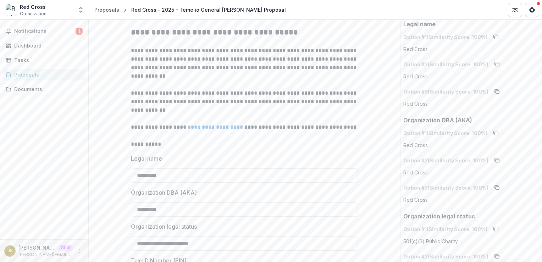
scroll to position [104, 0]
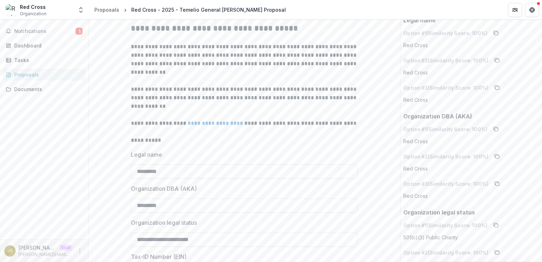
click at [188, 170] on input "*********" at bounding box center [244, 172] width 227 height 14
type input "*********"
click at [216, 151] on label "Legal name" at bounding box center [242, 154] width 223 height 9
click at [216, 165] on input "*********" at bounding box center [244, 172] width 227 height 14
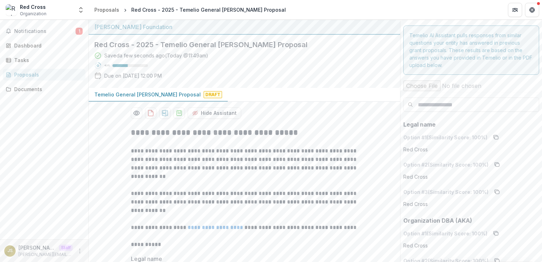
scroll to position [1, 0]
drag, startPoint x: 216, startPoint y: 56, endPoint x: 105, endPoint y: 57, distance: 110.3
click at [105, 57] on div "Saved a few seconds ago ( Today @ 11:49am ) 43 % Due on Dec 31, 2025, 12:00 PM" at bounding box center [238, 66] width 289 height 31
click at [228, 60] on div "Saved a few seconds ago ( Today @ 11:49am ) 43 % Due on Dec 31, 2025, 12:00 PM" at bounding box center [238, 66] width 289 height 31
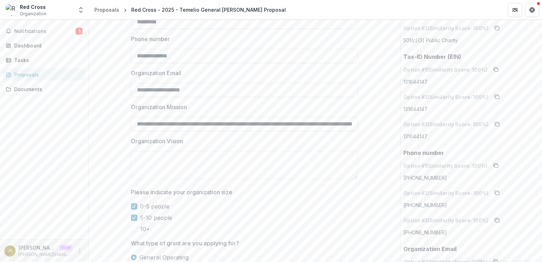
scroll to position [376, 0]
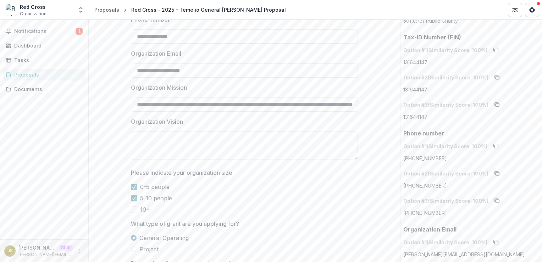
click at [166, 144] on textarea "Organization Vision" at bounding box center [244, 146] width 227 height 28
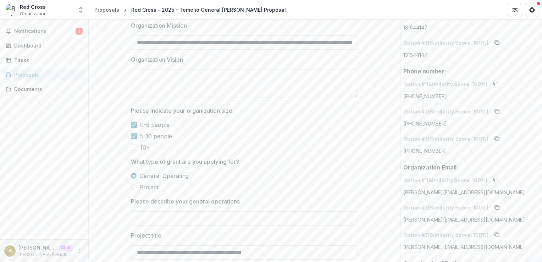
scroll to position [444, 0]
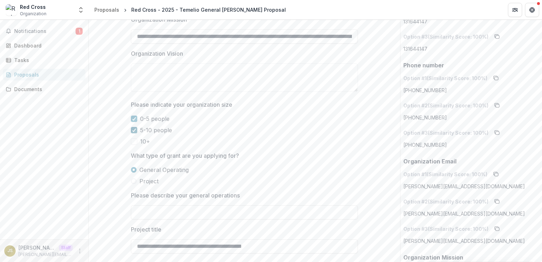
click at [133, 129] on icon at bounding box center [134, 130] width 4 height 4
click at [133, 118] on icon at bounding box center [134, 119] width 4 height 4
click at [134, 142] on span at bounding box center [134, 141] width 6 height 6
click at [133, 133] on label "5-10 people" at bounding box center [244, 130] width 227 height 9
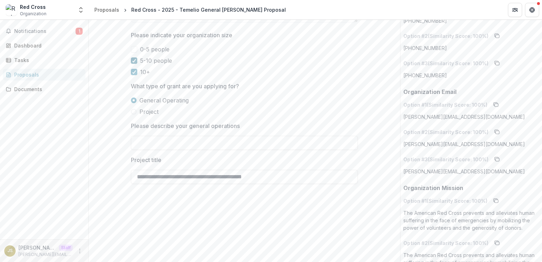
scroll to position [514, 0]
click at [147, 112] on span "Project" at bounding box center [148, 111] width 19 height 9
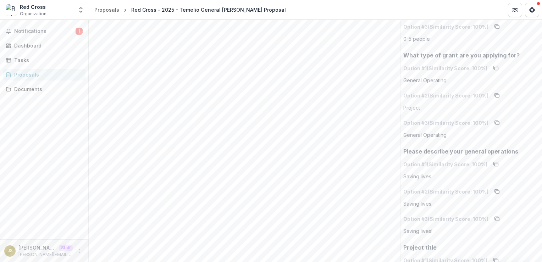
scroll to position [999, 0]
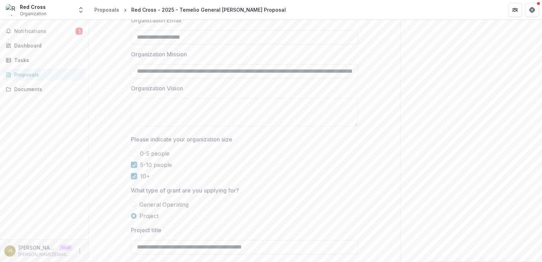
scroll to position [467, 0]
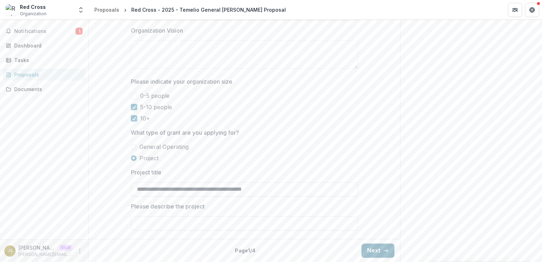
click at [374, 251] on button "Next" at bounding box center [377, 251] width 33 height 14
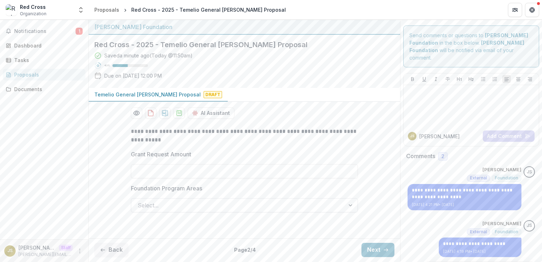
click at [228, 202] on div at bounding box center [238, 205] width 201 height 10
click at [377, 243] on button "Next" at bounding box center [377, 250] width 33 height 14
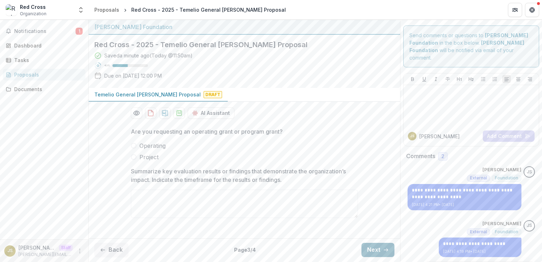
click at [375, 243] on button "Next" at bounding box center [377, 250] width 33 height 14
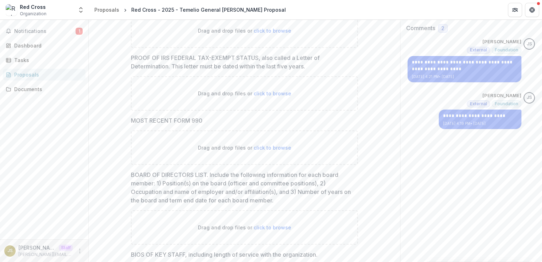
scroll to position [305, 0]
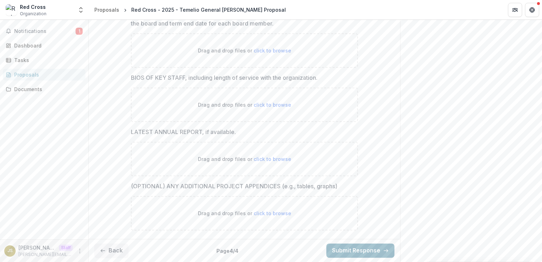
click at [343, 252] on button "Submit Response" at bounding box center [360, 251] width 68 height 14
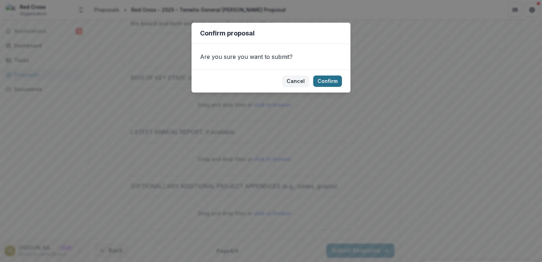
click at [328, 82] on button "Confirm" at bounding box center [327, 81] width 29 height 11
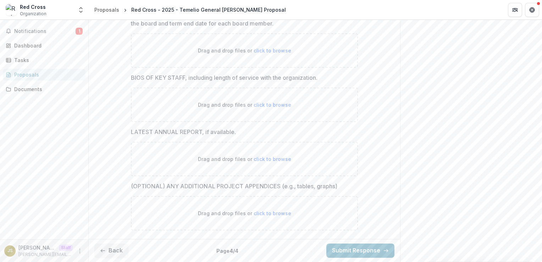
scroll to position [328, 0]
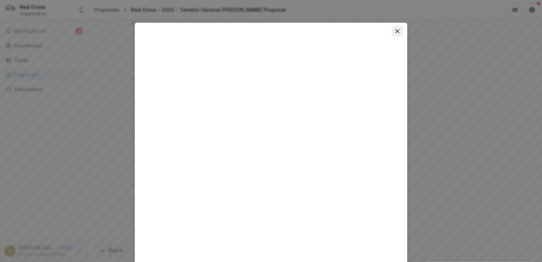
click at [396, 30] on icon "Close" at bounding box center [397, 31] width 4 height 4
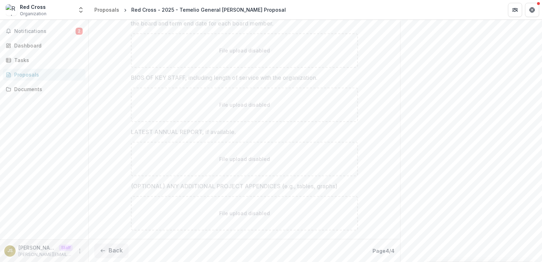
scroll to position [0, 0]
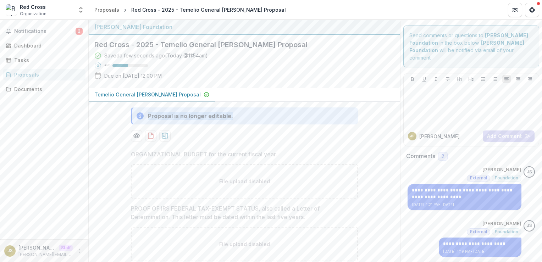
drag, startPoint x: 238, startPoint y: 117, endPoint x: 138, endPoint y: 118, distance: 100.4
click at [138, 118] on div "Proposal is no longer editable." at bounding box center [244, 115] width 227 height 17
click at [270, 134] on div at bounding box center [244, 135] width 227 height 11
click at [44, 44] on div "Dashboard" at bounding box center [47, 45] width 66 height 7
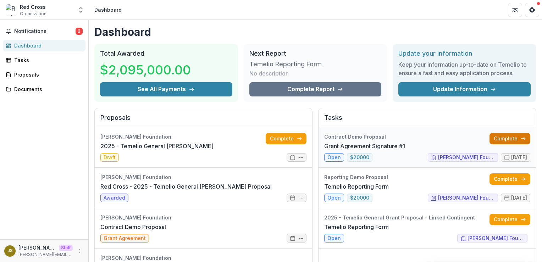
click at [499, 140] on link "Complete" at bounding box center [510, 138] width 41 height 11
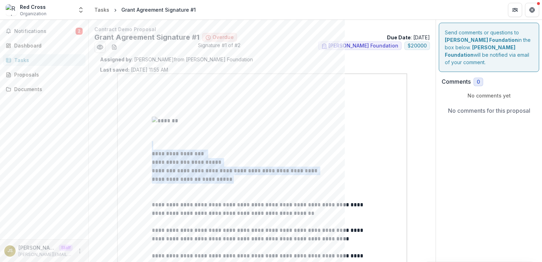
drag, startPoint x: 259, startPoint y: 183, endPoint x: 110, endPoint y: 146, distance: 153.0
click at [267, 183] on p "**********" at bounding box center [262, 179] width 221 height 9
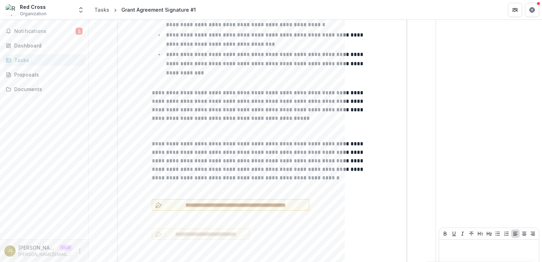
scroll to position [674, 0]
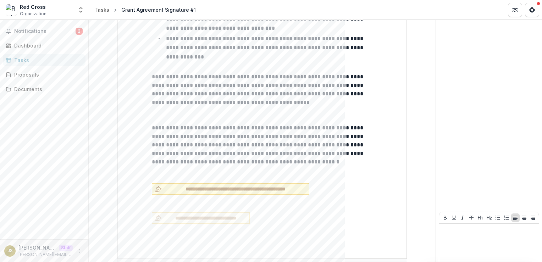
click at [209, 186] on span "**********" at bounding box center [235, 189] width 141 height 7
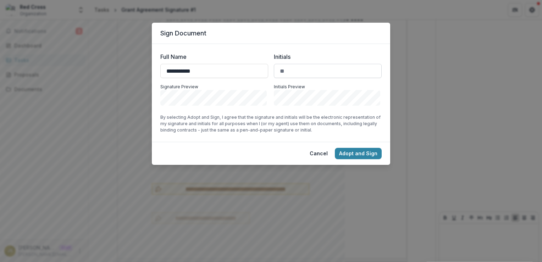
type input "**********"
click at [290, 73] on input "Initials" at bounding box center [328, 71] width 108 height 14
type input "**"
click at [321, 154] on button "Cancel" at bounding box center [318, 153] width 27 height 11
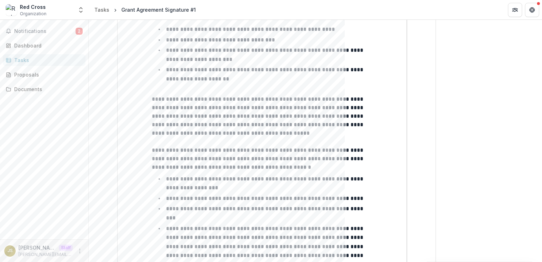
scroll to position [0, 0]
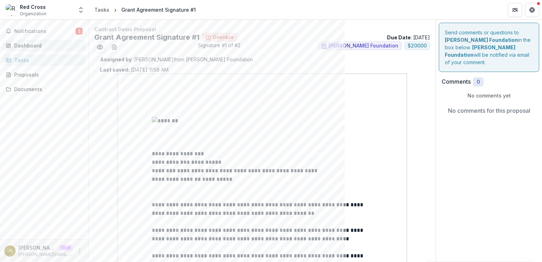
click at [46, 45] on div "Dashboard" at bounding box center [47, 45] width 66 height 7
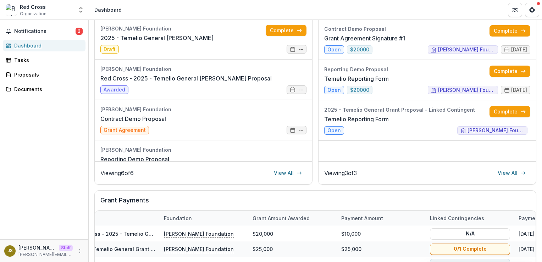
scroll to position [98, 0]
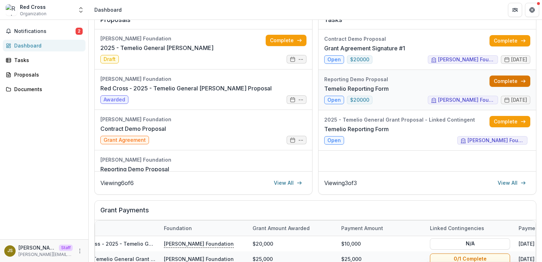
click at [504, 83] on link "Complete" at bounding box center [510, 81] width 41 height 11
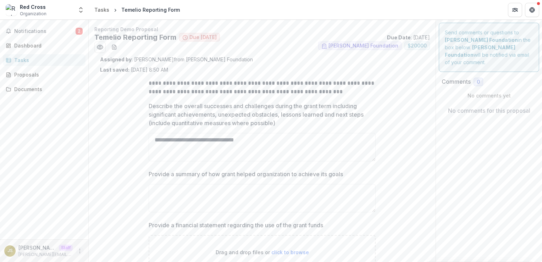
click at [79, 249] on icon "More" at bounding box center [80, 251] width 6 height 6
click at [119, 237] on link "Settings" at bounding box center [127, 236] width 76 height 12
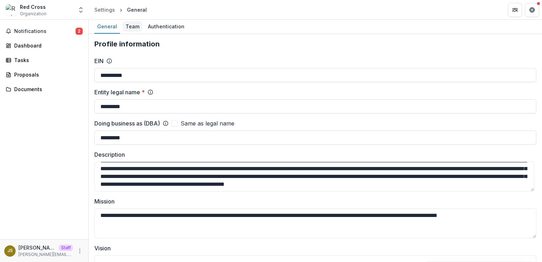
click at [133, 25] on div "Team" at bounding box center [133, 26] width 20 height 10
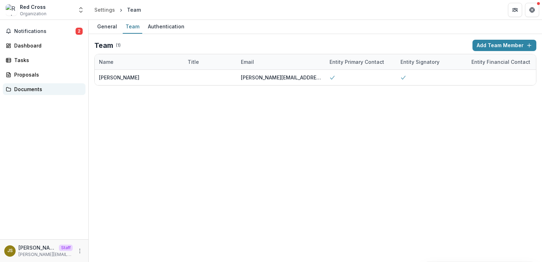
click at [34, 90] on div "Documents" at bounding box center [47, 88] width 66 height 7
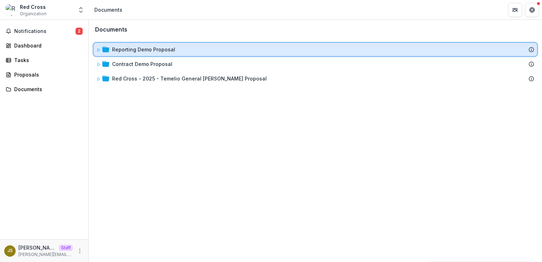
click at [99, 51] on icon at bounding box center [99, 50] width 2 height 3
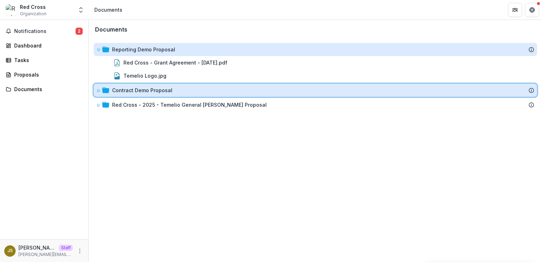
click at [96, 89] on icon at bounding box center [98, 91] width 4 height 4
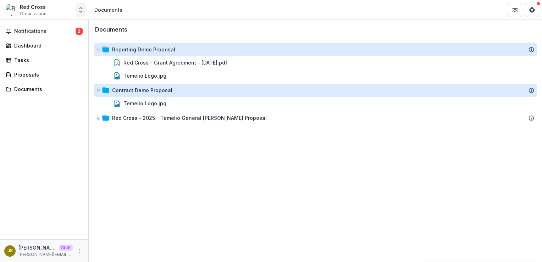
click at [81, 8] on polyline "Open entity switcher" at bounding box center [80, 7] width 3 height 1
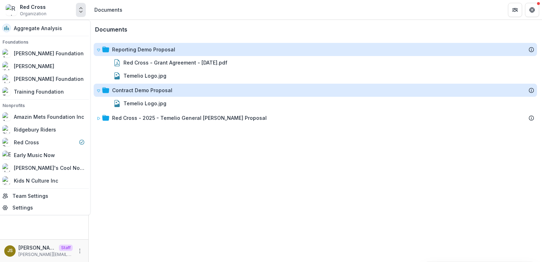
click at [148, 185] on div "Documents Reporting Demo Proposal Red Cross - Grant Agreement - 2025-05-19.pdf …" at bounding box center [315, 141] width 453 height 242
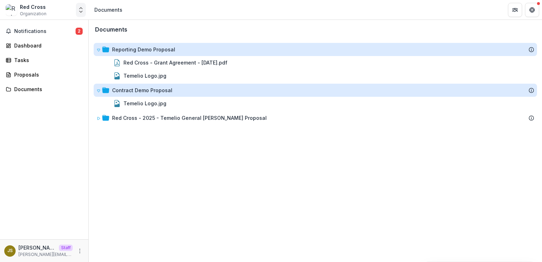
click at [81, 11] on icon "Open entity switcher" at bounding box center [80, 9] width 7 height 7
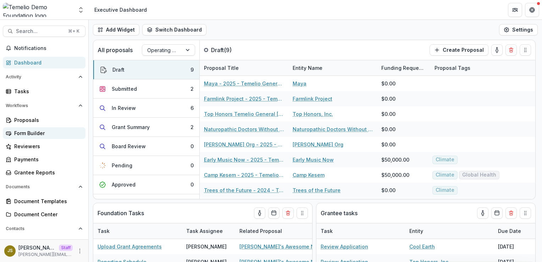
click at [40, 129] on link "Form Builder" at bounding box center [44, 133] width 83 height 12
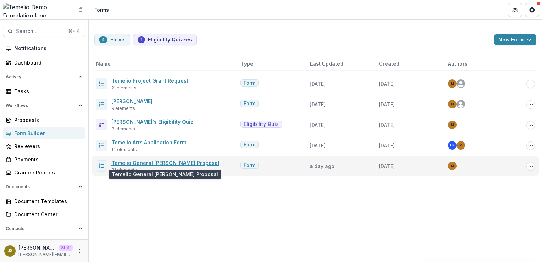
click at [161, 163] on link "Temelio General [PERSON_NAME] Proposal" at bounding box center [165, 163] width 108 height 6
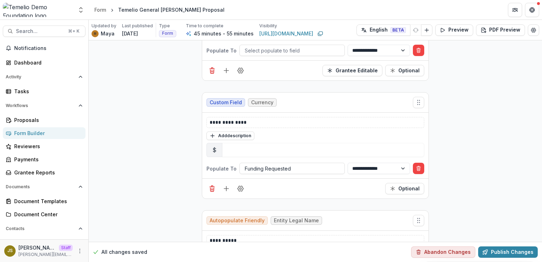
scroll to position [298, 0]
click at [235, 189] on button "Field Settings" at bounding box center [240, 188] width 11 height 11
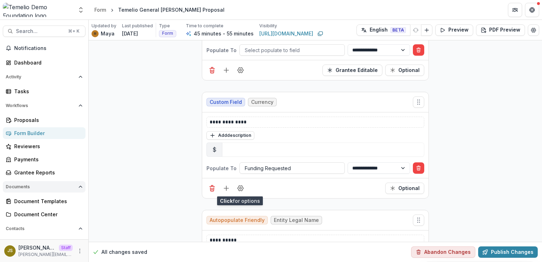
scroll to position [91, 0]
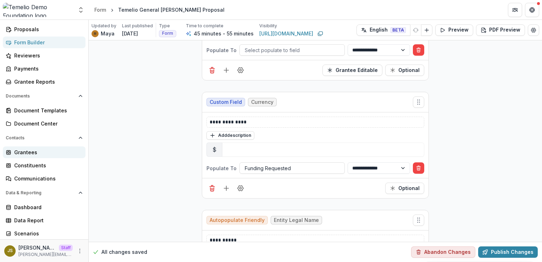
click at [52, 153] on div "Grantees" at bounding box center [47, 152] width 66 height 7
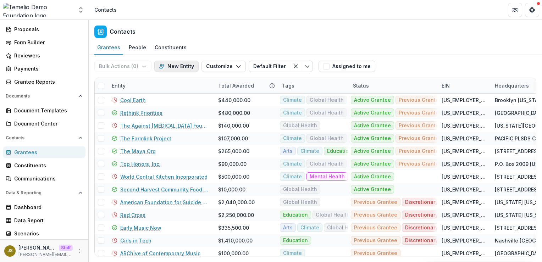
click at [170, 68] on button "New Entity" at bounding box center [176, 66] width 44 height 11
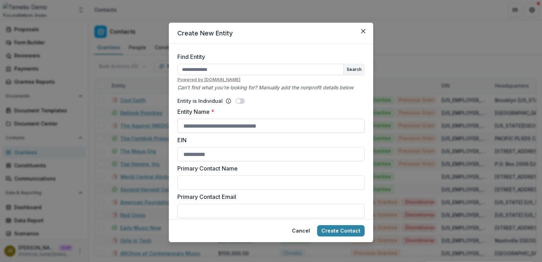
click at [187, 127] on input "Entity Name *" at bounding box center [270, 126] width 187 height 14
click at [292, 106] on div "Entity is Individual Entity Name * EIN Primary Contact Name Primary Contact Ema…" at bounding box center [270, 161] width 187 height 138
click at [299, 233] on button "Cancel" at bounding box center [301, 230] width 27 height 11
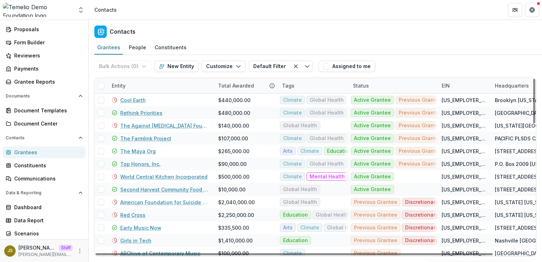
click at [295, 85] on div "Tags" at bounding box center [288, 85] width 21 height 7
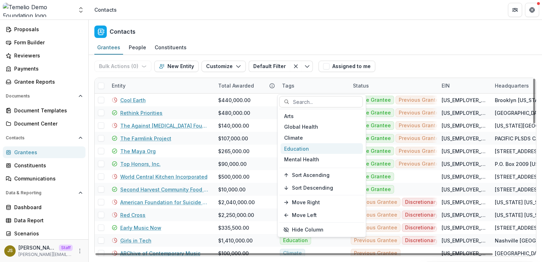
click at [306, 148] on div "Education" at bounding box center [322, 148] width 82 height 11
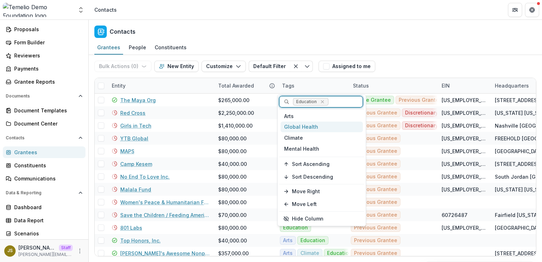
click at [301, 126] on div "Global Health" at bounding box center [322, 127] width 82 height 11
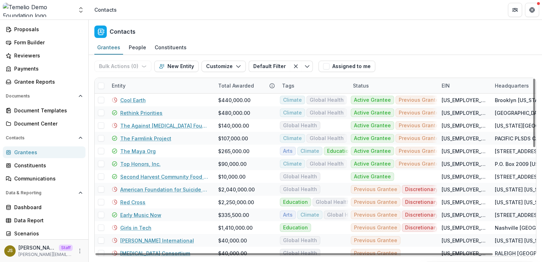
click at [415, 50] on div "Grantees People Constituents" at bounding box center [315, 48] width 453 height 14
click at [387, 87] on div "Status" at bounding box center [393, 85] width 89 height 15
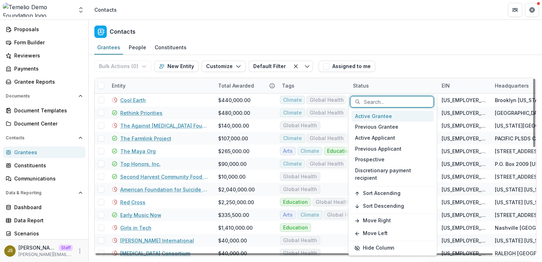
click at [383, 115] on div "Active Grantee" at bounding box center [393, 116] width 82 height 11
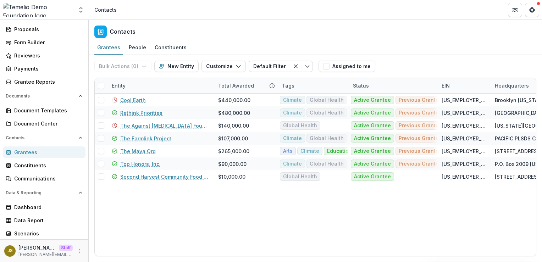
click at [411, 62] on div "Bulk Actions ( 0 ) Send Email Create Proposals Create Tasks New Entity Customiz…" at bounding box center [315, 66] width 442 height 23
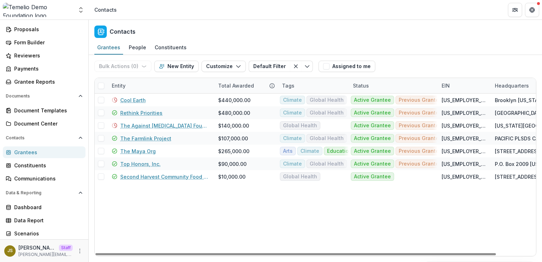
scroll to position [0, 43]
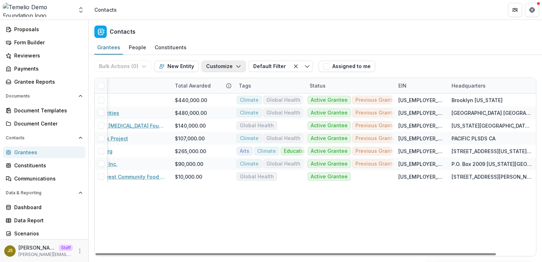
click at [226, 64] on button "Customize" at bounding box center [223, 66] width 44 height 11
click at [434, 66] on div "Bulk Actions ( 0 ) Send Email Create Proposals Create Tasks New Entity Customiz…" at bounding box center [315, 66] width 442 height 23
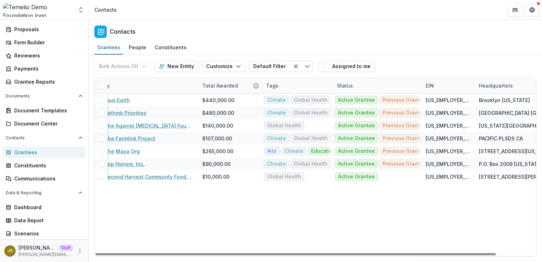
scroll to position [0, 0]
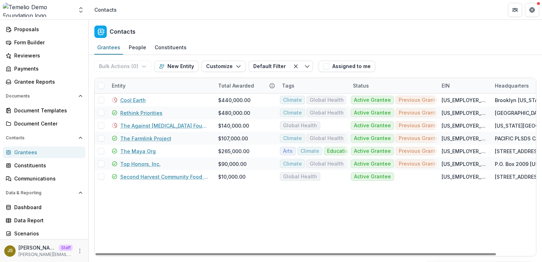
click at [100, 84] on span at bounding box center [101, 86] width 6 height 6
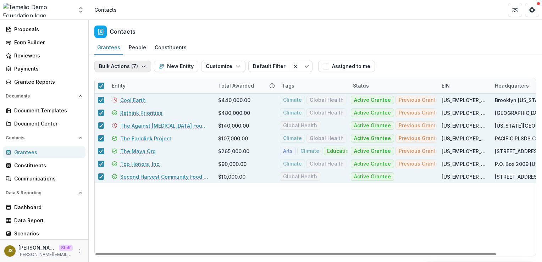
click at [122, 67] on button "Bulk Actions ( 7 )" at bounding box center [122, 66] width 57 height 11
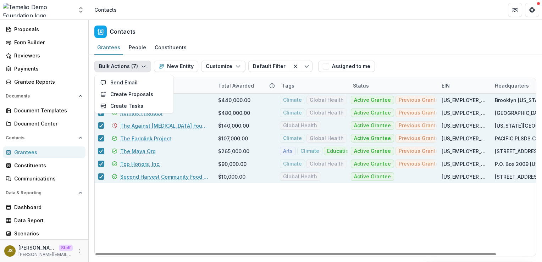
click at [164, 214] on div "Cool Earth $440,000.00 Climate Global Health Active Grantee Previous Grantee Di…" at bounding box center [337, 175] width 485 height 162
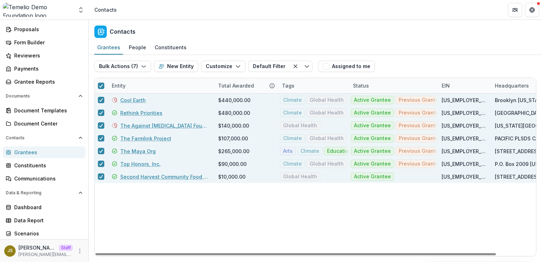
click at [98, 83] on label at bounding box center [101, 86] width 6 height 6
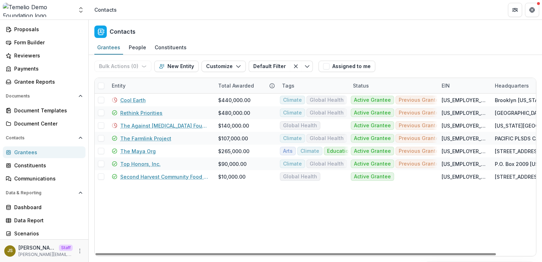
click at [150, 89] on div "Entity" at bounding box center [160, 85] width 106 height 15
click at [448, 47] on div "Grantees People Constituents" at bounding box center [315, 48] width 453 height 14
click at [305, 88] on div "Tags" at bounding box center [313, 85] width 71 height 15
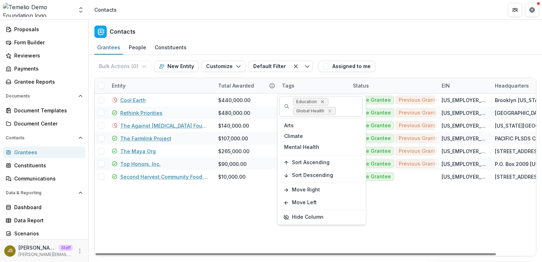
click at [324, 100] on icon "Remove Education" at bounding box center [323, 102] width 6 height 6
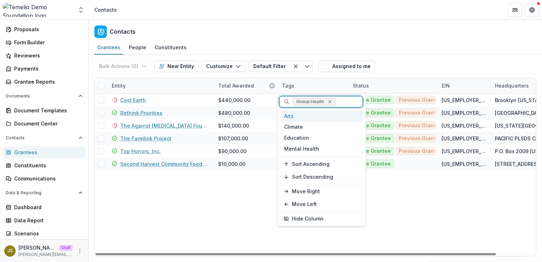
click at [332, 103] on div "Remove Global Health" at bounding box center [329, 101] width 7 height 7
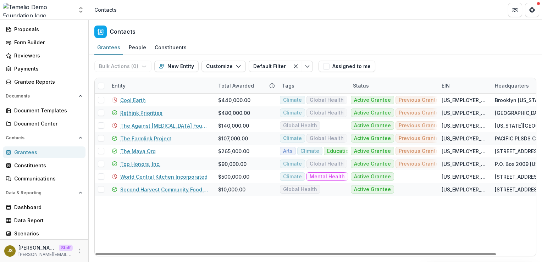
click at [391, 85] on div "Status" at bounding box center [393, 85] width 89 height 15
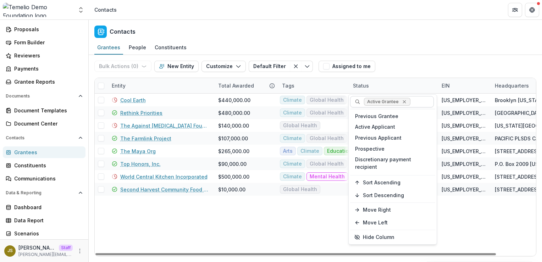
click at [403, 102] on icon "Remove Active Grantee" at bounding box center [404, 101] width 3 height 3
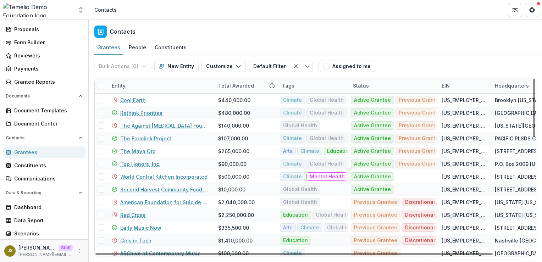
click at [146, 90] on div "Entity" at bounding box center [160, 85] width 106 height 15
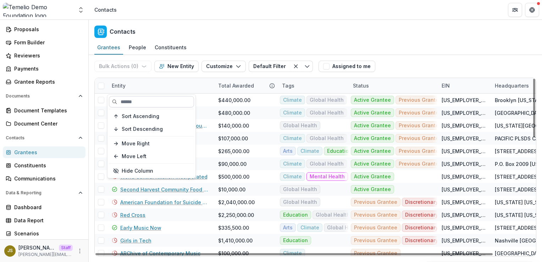
click at [146, 100] on input at bounding box center [151, 101] width 85 height 11
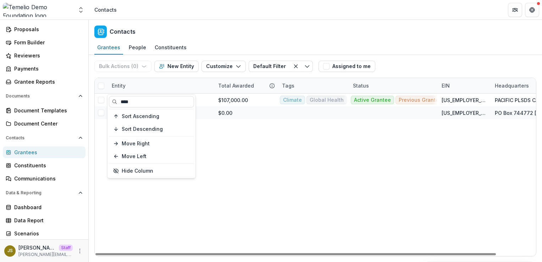
type input "****"
click at [415, 62] on div "Bulk Actions ( 0 ) Send Email Create Proposals Create Tasks New Entity Customiz…" at bounding box center [315, 66] width 442 height 23
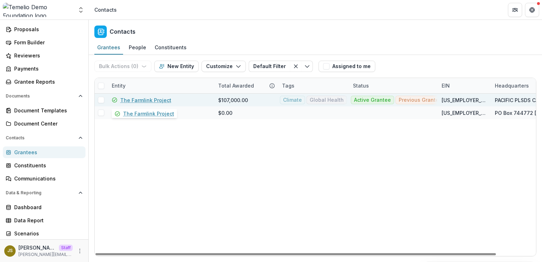
click at [140, 101] on link "The Farmlink Project" at bounding box center [145, 99] width 51 height 7
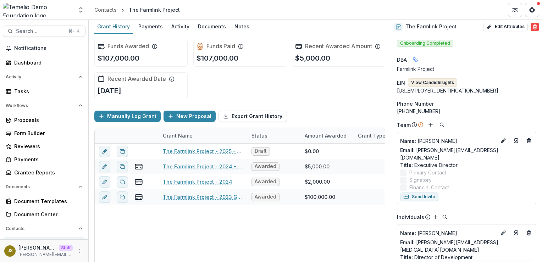
click at [429, 83] on button "View Candid Insights" at bounding box center [432, 82] width 49 height 9
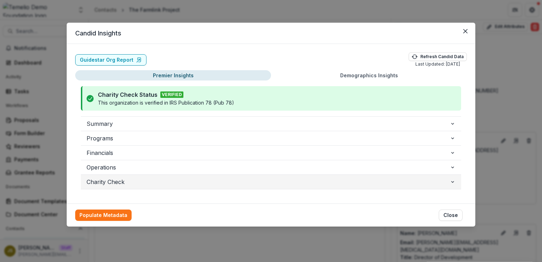
click at [156, 184] on span "Charity Check" at bounding box center [268, 182] width 363 height 9
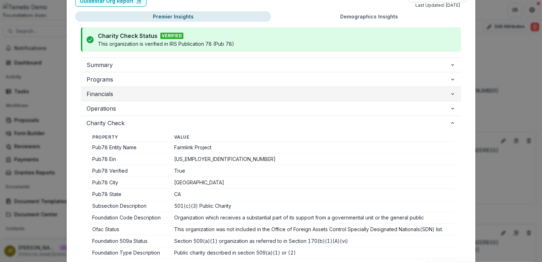
scroll to position [4, 0]
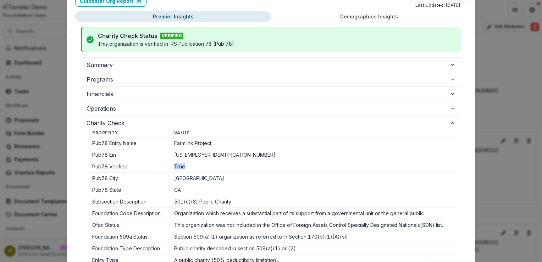
drag, startPoint x: 188, startPoint y: 167, endPoint x: 170, endPoint y: 167, distance: 18.1
click at [170, 167] on td "True" at bounding box center [311, 167] width 287 height 12
click at [260, 160] on td "85-1398171" at bounding box center [311, 155] width 287 height 12
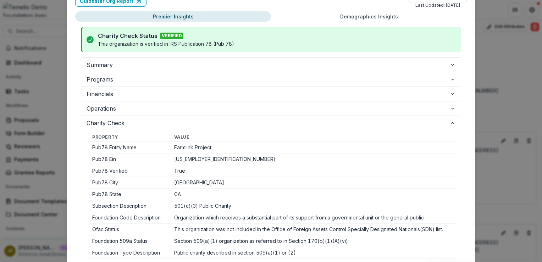
scroll to position [0, 0]
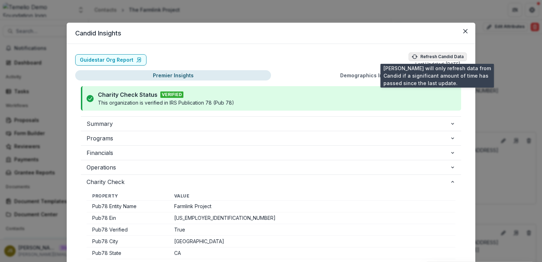
click at [416, 56] on icon "button" at bounding box center [415, 57] width 6 height 6
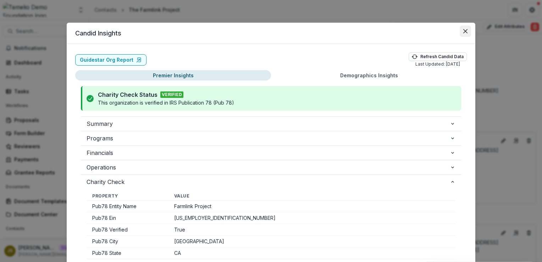
click at [463, 32] on icon "Close" at bounding box center [465, 31] width 4 height 4
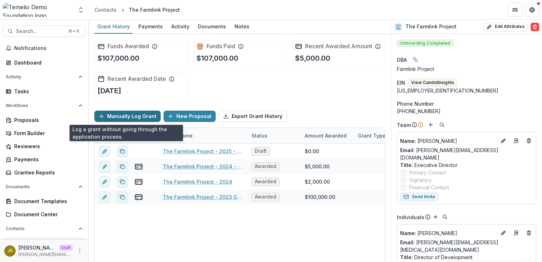
click at [121, 116] on button "Manually Log Grant" at bounding box center [127, 116] width 66 height 11
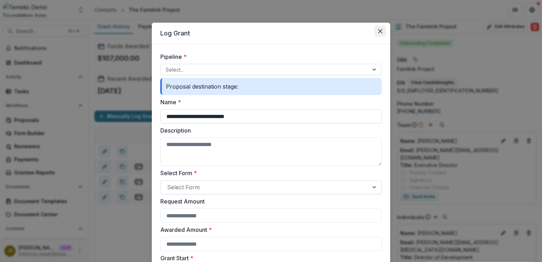
click at [380, 34] on button "Close" at bounding box center [380, 31] width 11 height 11
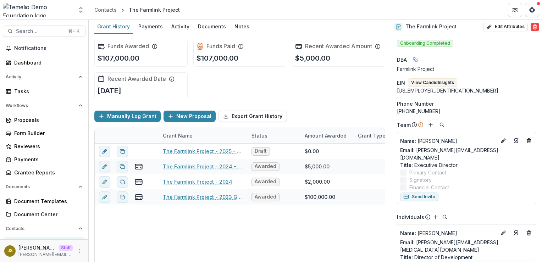
click at [236, 227] on div "The Farmlink Project - 2025 - Temelio General Grant Proposal Draft $0.00 -- -- …" at bounding box center [331, 213] width 472 height 138
click at [148, 32] on link "Payments" at bounding box center [151, 27] width 30 height 14
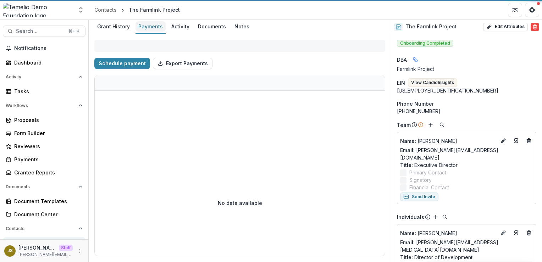
select select "**********"
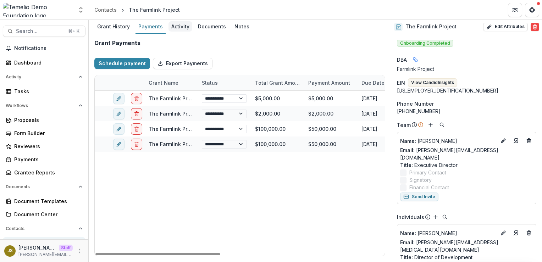
click at [175, 31] on div "Activity" at bounding box center [180, 26] width 24 height 10
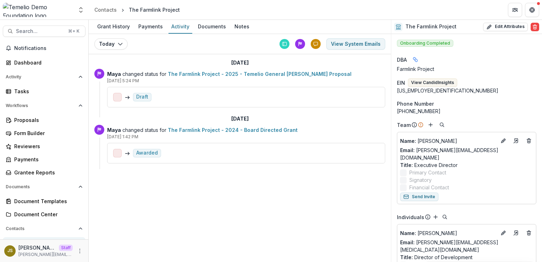
click at [286, 45] on icon at bounding box center [284, 44] width 5 height 5
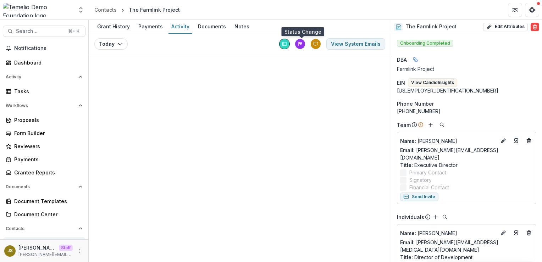
click at [301, 44] on icon at bounding box center [300, 44] width 5 height 5
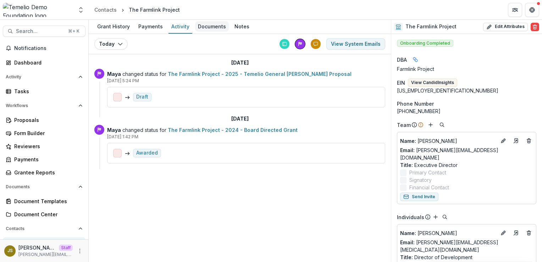
click at [206, 27] on div "Documents" at bounding box center [212, 26] width 34 height 10
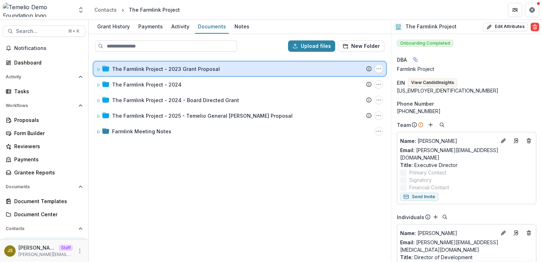
click at [99, 69] on icon at bounding box center [98, 69] width 4 height 4
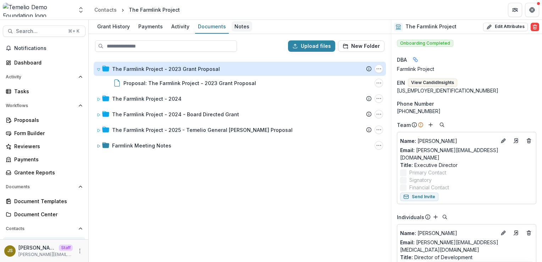
click at [242, 27] on div "Notes" at bounding box center [242, 26] width 21 height 10
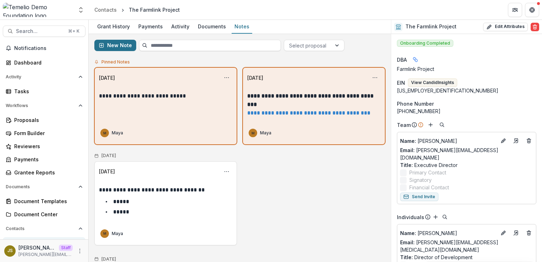
click at [115, 49] on button "New Note" at bounding box center [115, 45] width 42 height 11
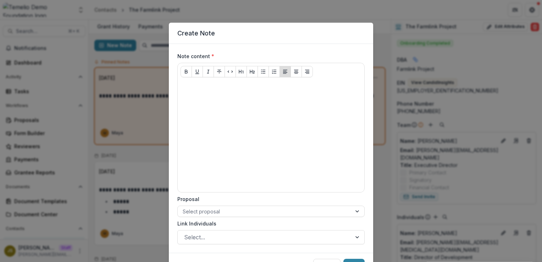
scroll to position [37, 0]
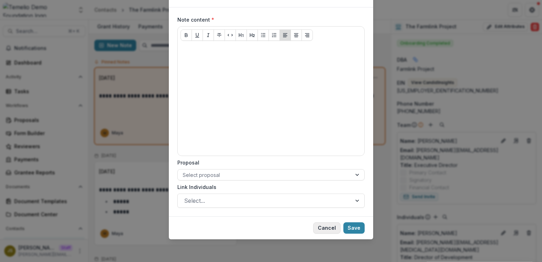
click at [324, 231] on button "Cancel" at bounding box center [326, 227] width 27 height 11
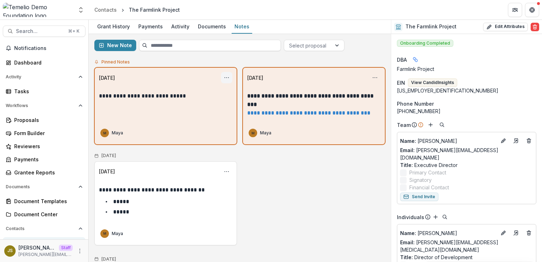
click at [225, 77] on icon "Options" at bounding box center [227, 78] width 6 height 6
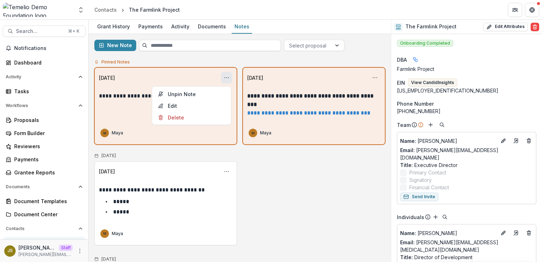
click at [241, 61] on div "Pinned Notes" at bounding box center [239, 62] width 291 height 11
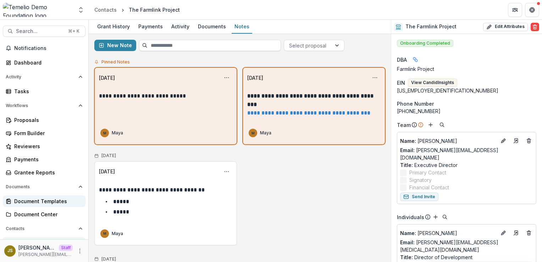
scroll to position [91, 0]
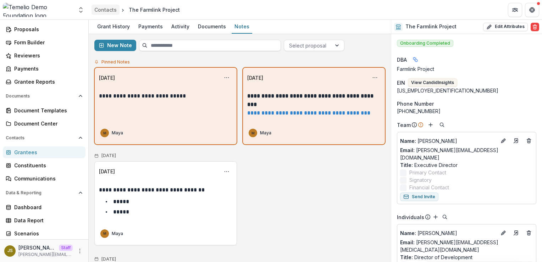
click at [107, 7] on div "Contacts" at bounding box center [105, 9] width 22 height 7
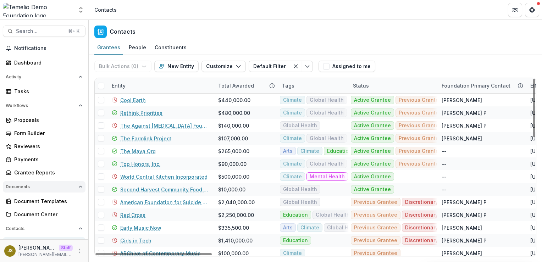
scroll to position [91, 0]
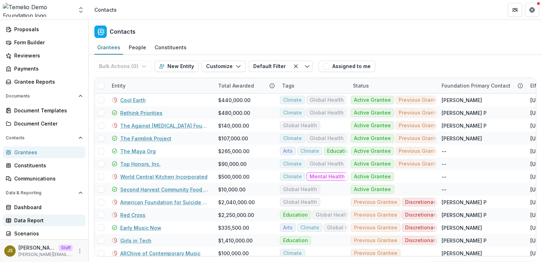
click at [43, 221] on div "Data Report" at bounding box center [47, 220] width 66 height 7
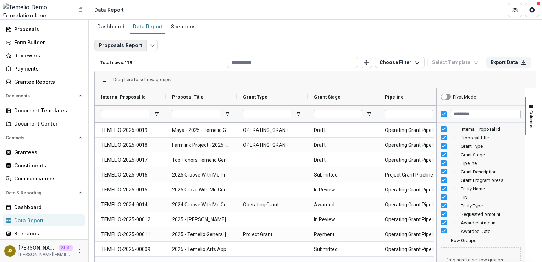
click at [136, 45] on button "Proposals Report" at bounding box center [120, 45] width 52 height 11
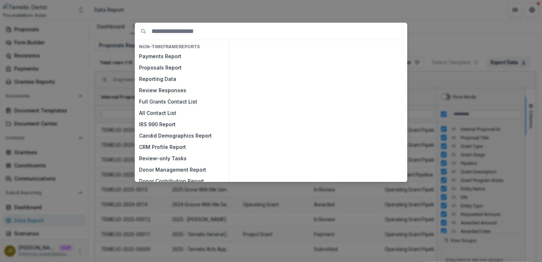
click at [122, 66] on div "NON-TIMEFRAME Reports Payments Report Proposals Report Reporting Data Review Re…" at bounding box center [271, 131] width 542 height 262
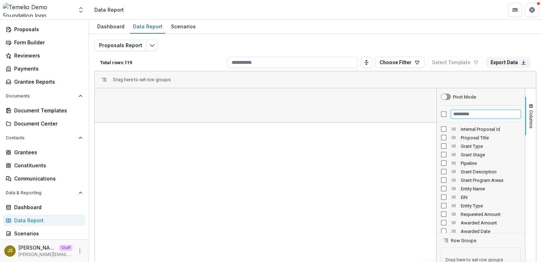
click at [464, 115] on input "Filter Columns Input" at bounding box center [486, 114] width 70 height 9
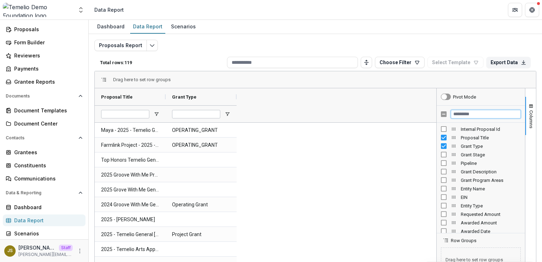
click at [468, 115] on input "Filter Columns Input" at bounding box center [486, 114] width 70 height 9
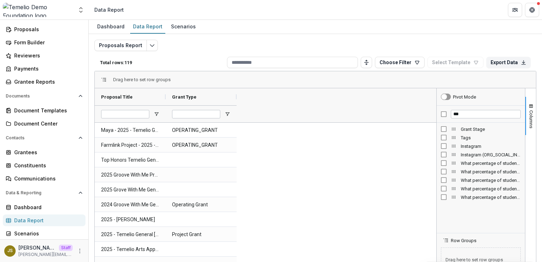
click at [465, 141] on div "Tags" at bounding box center [481, 137] width 80 height 9
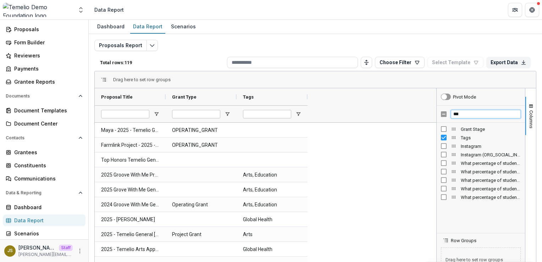
click at [463, 116] on input "***" at bounding box center [486, 114] width 70 height 9
type input "*"
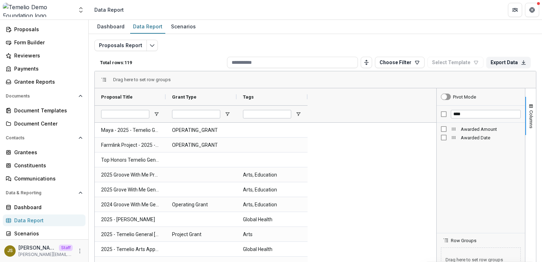
click at [473, 131] on span "Awarded Amount" at bounding box center [491, 129] width 60 height 5
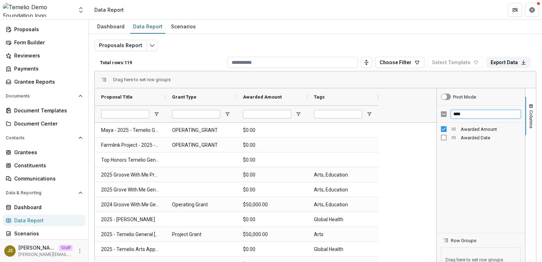
click at [467, 116] on input "****" at bounding box center [486, 114] width 70 height 9
type input "*"
type input "**"
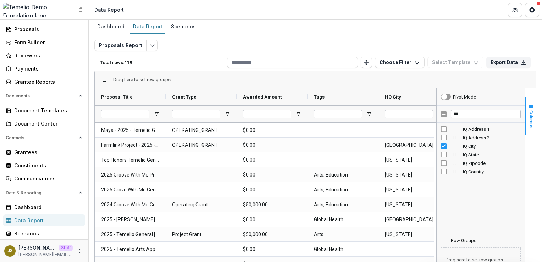
click at [530, 122] on span "Columns" at bounding box center [531, 119] width 5 height 18
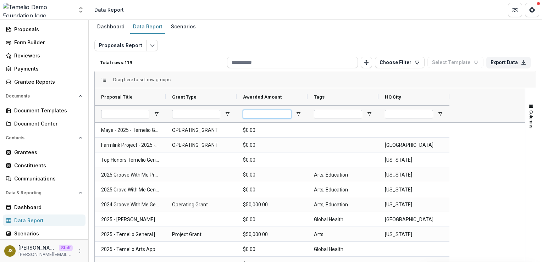
click at [273, 113] on input "Awarded Amount Filter Input" at bounding box center [267, 114] width 48 height 9
click at [297, 114] on span "Open Filter Menu" at bounding box center [298, 114] width 6 height 6
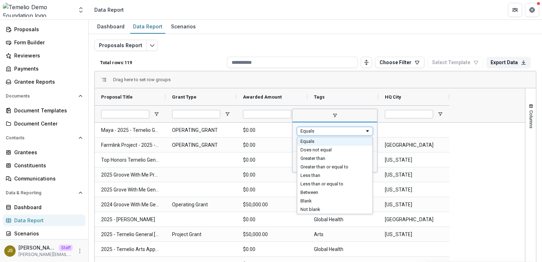
click at [320, 132] on div "Equals" at bounding box center [332, 130] width 64 height 5
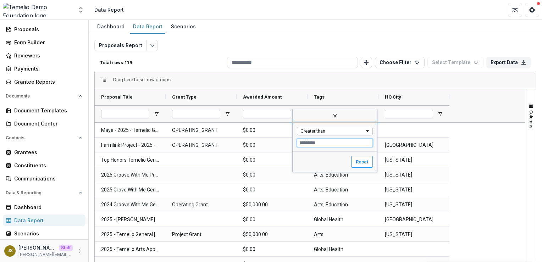
click at [315, 144] on input "Filter Value" at bounding box center [335, 143] width 76 height 9
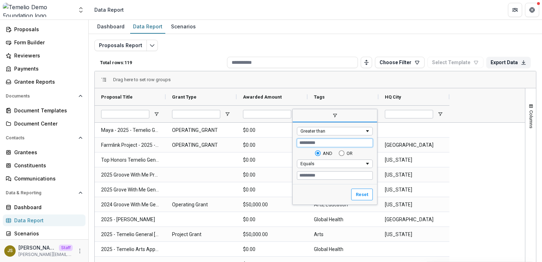
type input "*****"
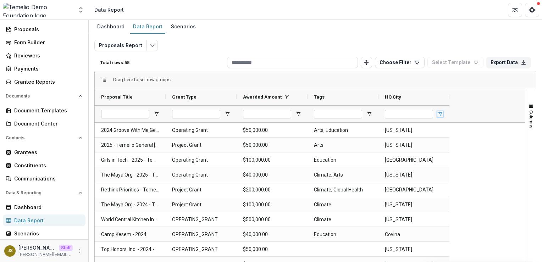
click at [440, 114] on span "Open Filter Menu" at bounding box center [440, 114] width 6 height 6
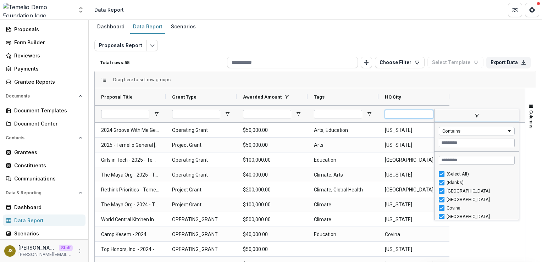
click at [416, 114] on input "HQ City Filter Input" at bounding box center [409, 114] width 48 height 9
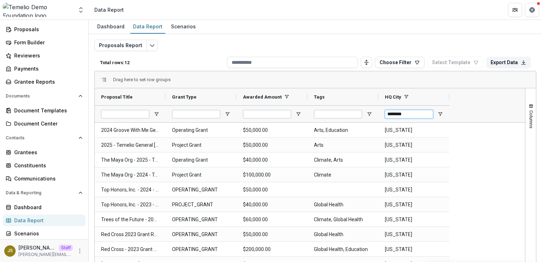
type input "********"
click at [137, 47] on button "Proposals Report" at bounding box center [120, 45] width 52 height 11
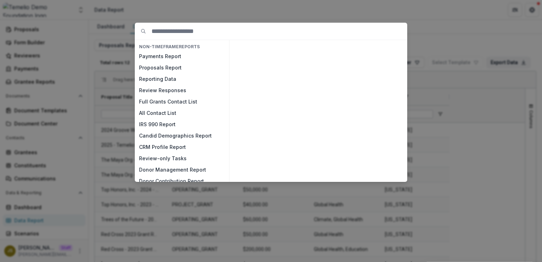
click at [222, 7] on div "NON-TIMEFRAME Reports Payments Report Proposals Report Reporting Data Review Re…" at bounding box center [271, 131] width 542 height 262
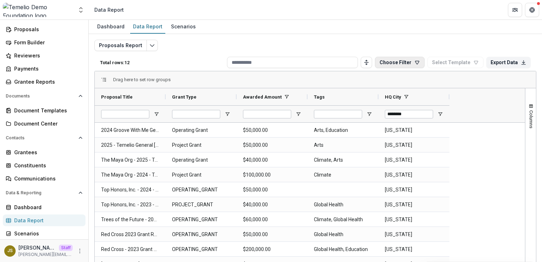
click at [395, 62] on button "Choose Filter" at bounding box center [400, 62] width 50 height 11
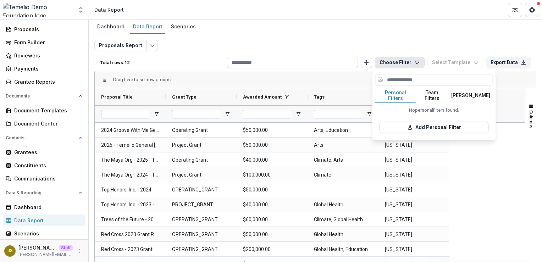
click at [303, 81] on div "Drag here to set row groups" at bounding box center [315, 79] width 441 height 17
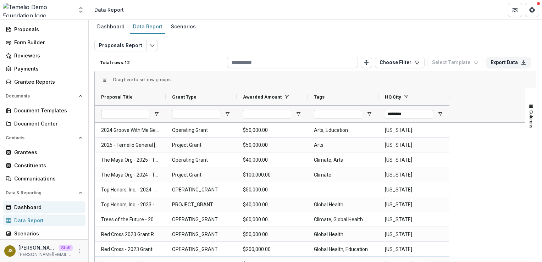
click at [42, 209] on div "Dashboard" at bounding box center [47, 207] width 66 height 7
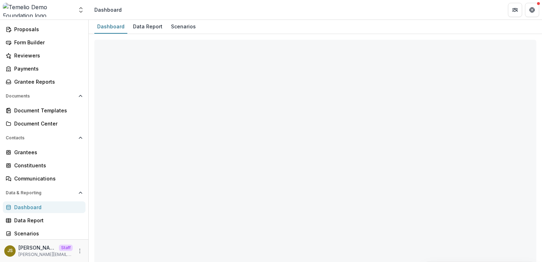
select select "**********"
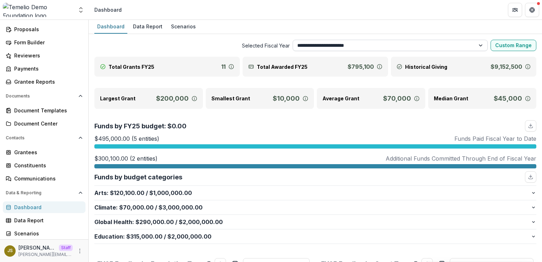
click at [336, 45] on select "**********" at bounding box center [390, 45] width 195 height 11
click at [80, 7] on icon "Open entity switcher" at bounding box center [80, 9] width 7 height 7
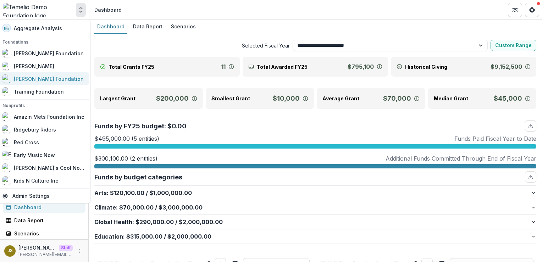
click at [38, 81] on div "[PERSON_NAME] Foundation" at bounding box center [49, 78] width 70 height 7
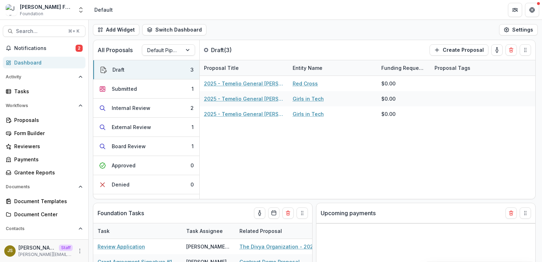
select select "**********"
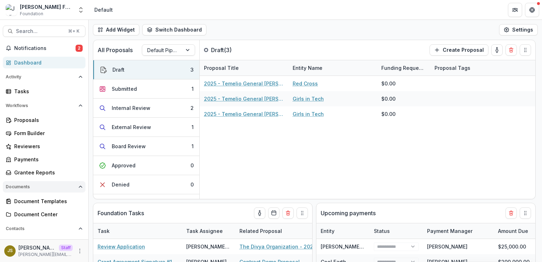
scroll to position [104, 0]
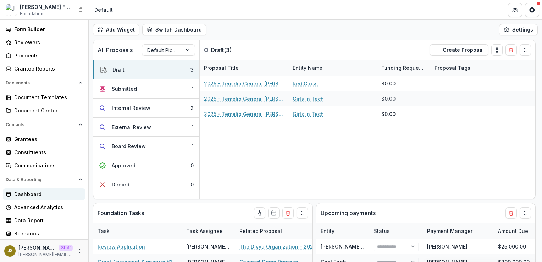
click at [33, 195] on div "Dashboard" at bounding box center [47, 193] width 66 height 7
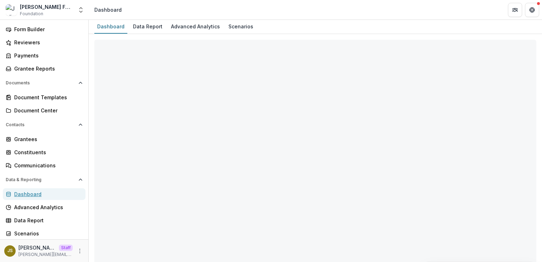
select select "**********"
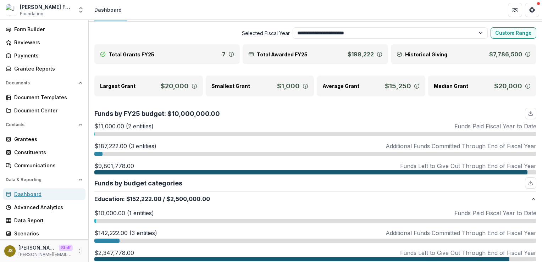
scroll to position [18, 0]
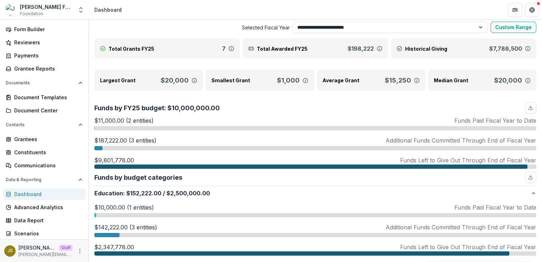
click at [137, 123] on p "$11,000.00 (2 entities)" at bounding box center [123, 120] width 59 height 9
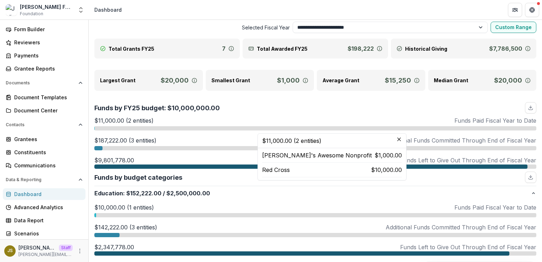
click at [388, 104] on div "Funds by FY25 budget: $10,000,000.00" at bounding box center [315, 107] width 442 height 11
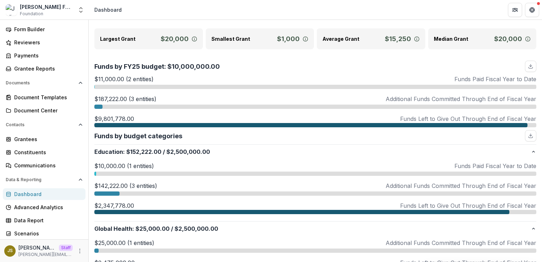
scroll to position [60, 0]
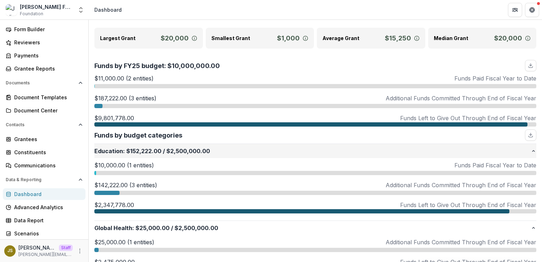
click at [179, 152] on p "Education : $152,222.00 / $2,500,000.00" at bounding box center [312, 151] width 436 height 9
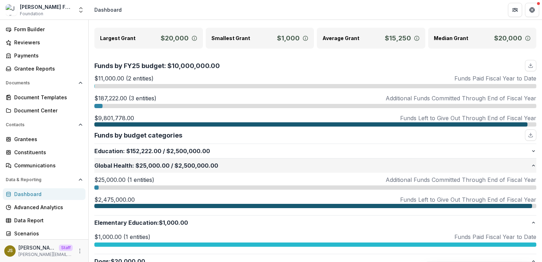
click at [165, 168] on span "$25,000.00" at bounding box center [153, 165] width 34 height 9
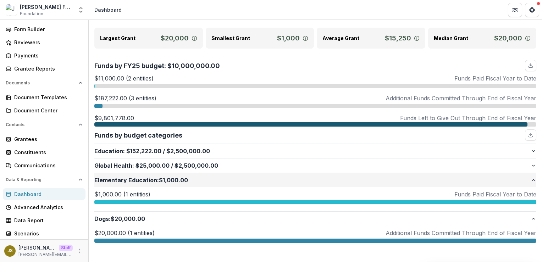
click at [160, 182] on p "Elementary Education : $1,000.00" at bounding box center [312, 180] width 436 height 9
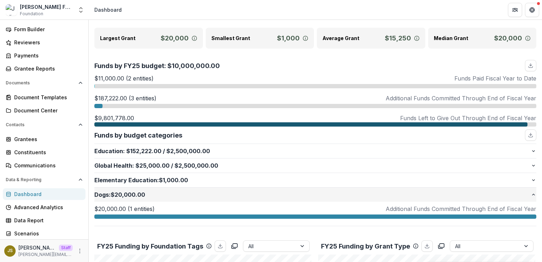
click at [137, 194] on p "Dogs : $20,000.00" at bounding box center [312, 194] width 436 height 9
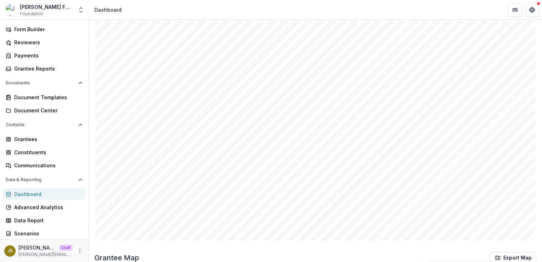
scroll to position [514, 0]
click at [385, 24] on select "**********" at bounding box center [429, 25] width 210 height 11
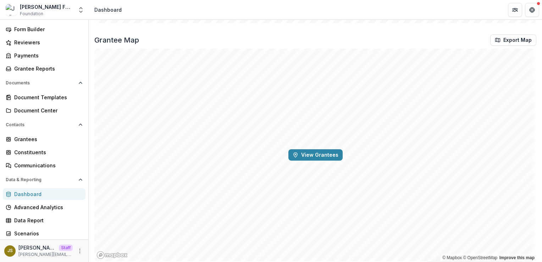
scroll to position [752, 0]
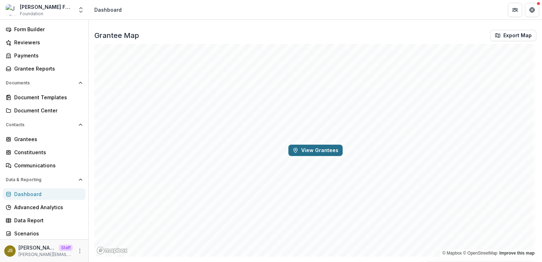
click at [310, 154] on button "View Grantees" at bounding box center [315, 150] width 54 height 11
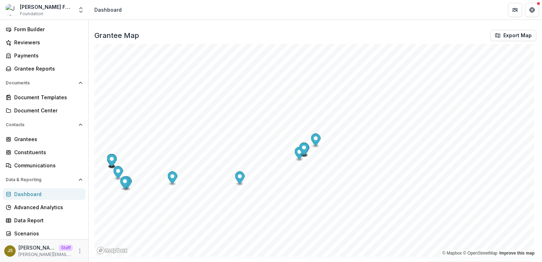
click at [304, 150] on icon "Map marker" at bounding box center [304, 149] width 10 height 12
click at [345, 63] on span "×" at bounding box center [345, 63] width 2 height 5
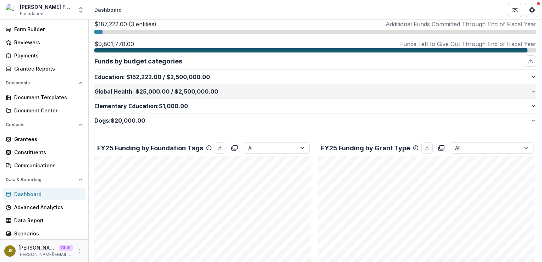
scroll to position [135, 0]
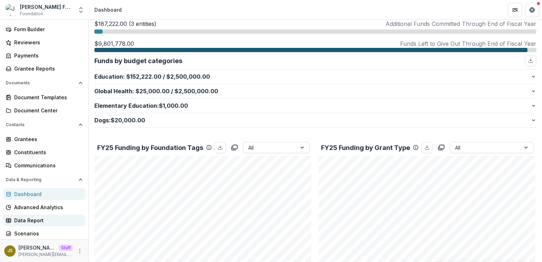
click at [39, 219] on div "Data Report" at bounding box center [47, 220] width 66 height 7
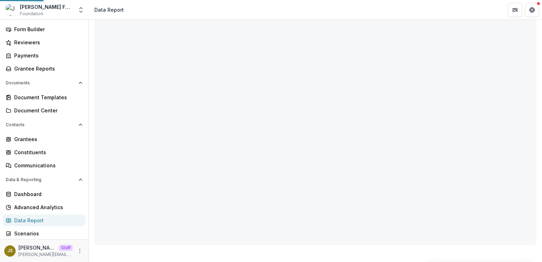
scroll to position [57, 0]
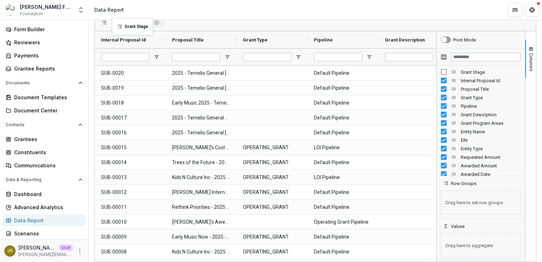
drag, startPoint x: 336, startPoint y: 38, endPoint x: 116, endPoint y: 23, distance: 219.7
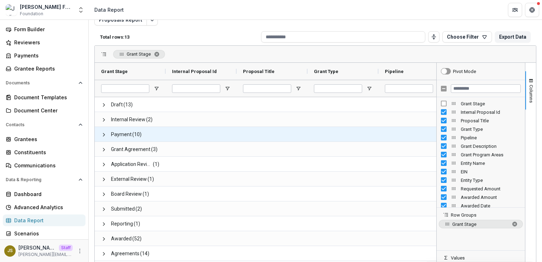
scroll to position [25, 0]
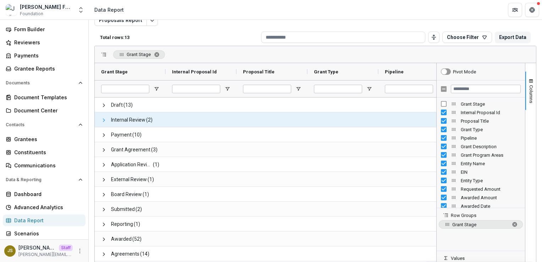
click at [101, 119] on span at bounding box center [104, 120] width 6 height 6
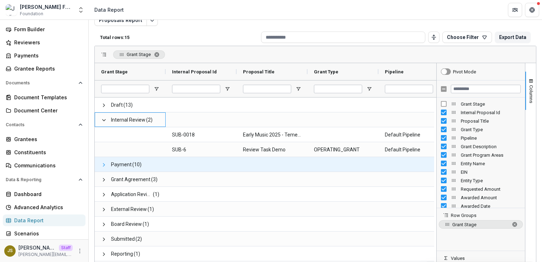
click at [103, 164] on span at bounding box center [104, 165] width 6 height 6
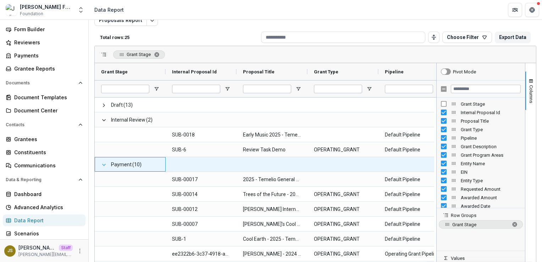
click at [104, 164] on span at bounding box center [104, 165] width 6 height 6
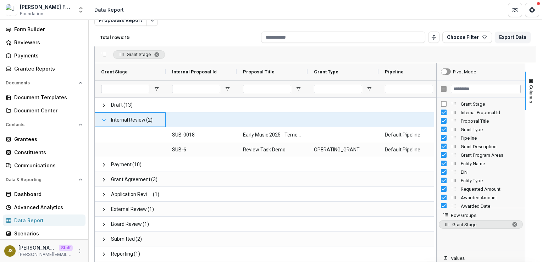
click at [102, 118] on span at bounding box center [104, 120] width 6 height 6
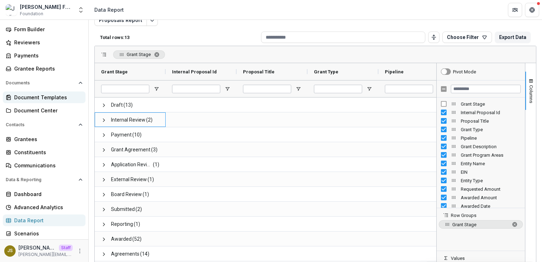
click at [47, 98] on div "Document Templates" at bounding box center [47, 97] width 66 height 7
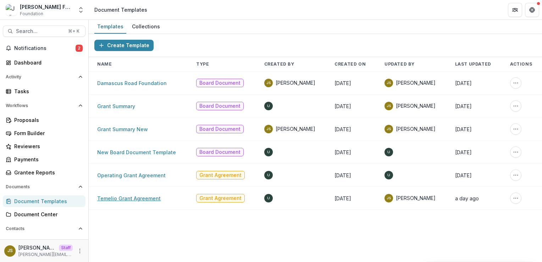
click at [144, 197] on link "Temelio Grant Agreement" at bounding box center [128, 198] width 63 height 6
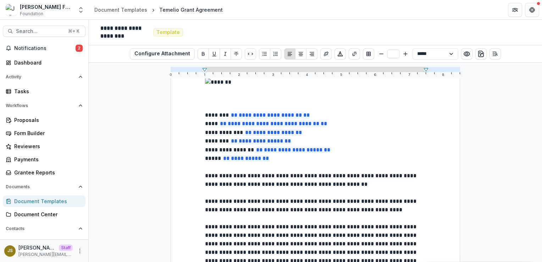
scroll to position [55, 0]
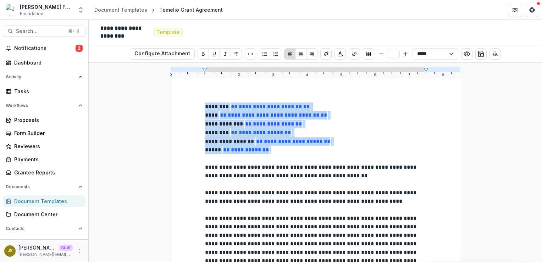
drag, startPoint x: 271, startPoint y: 154, endPoint x: 194, endPoint y: 110, distance: 88.3
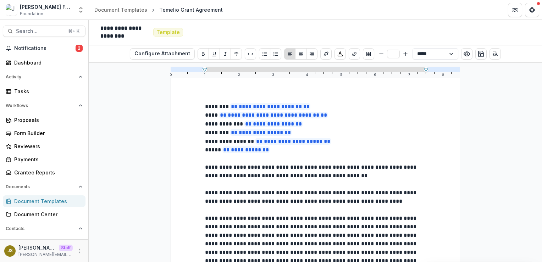
click at [291, 155] on p "**********" at bounding box center [315, 150] width 221 height 9
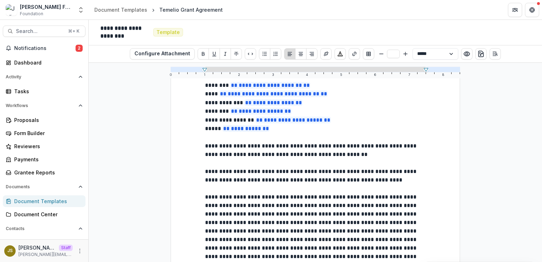
scroll to position [78, 0]
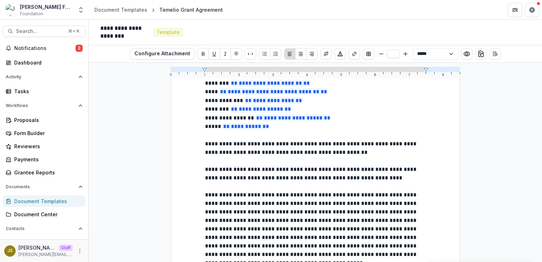
click at [381, 157] on p "**********" at bounding box center [315, 148] width 221 height 17
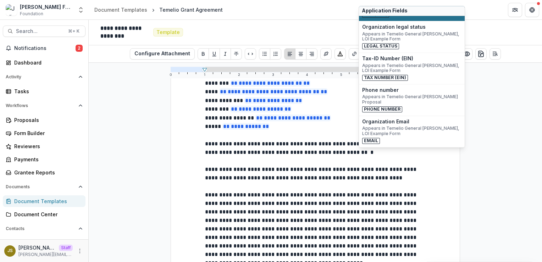
scroll to position [104, 0]
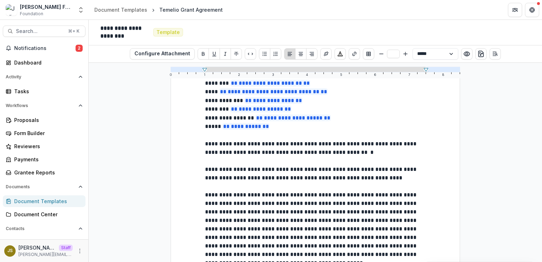
click at [376, 153] on p "**********" at bounding box center [315, 148] width 221 height 17
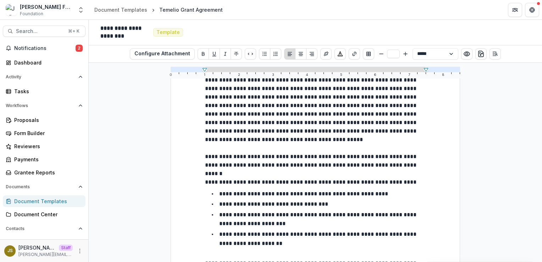
scroll to position [0, 0]
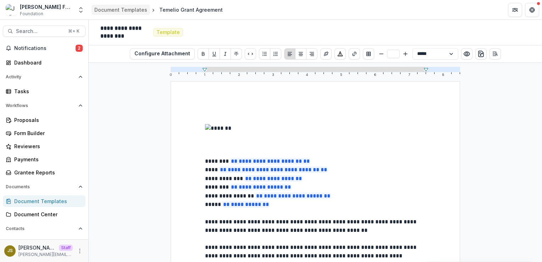
click at [133, 7] on div "Document Templates" at bounding box center [120, 9] width 53 height 7
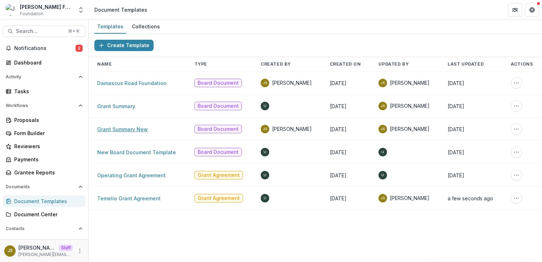
click at [133, 132] on link "Grant Summary New" at bounding box center [122, 129] width 51 height 6
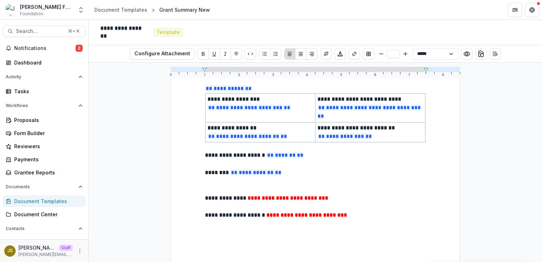
scroll to position [53, 0]
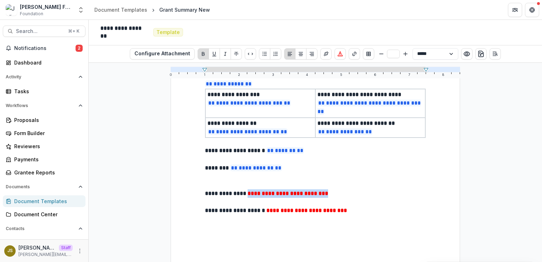
drag, startPoint x: 355, startPoint y: 192, endPoint x: 251, endPoint y: 196, distance: 103.7
click at [251, 196] on p "**********" at bounding box center [315, 193] width 221 height 9
click at [354, 194] on p "**********" at bounding box center [315, 193] width 221 height 9
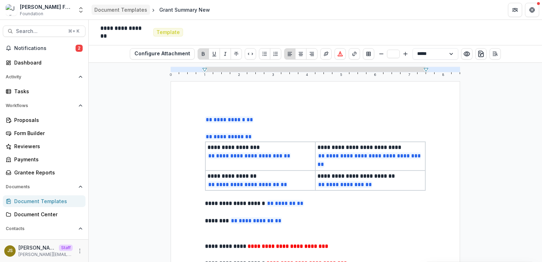
click at [130, 9] on div "Document Templates" at bounding box center [120, 9] width 53 height 7
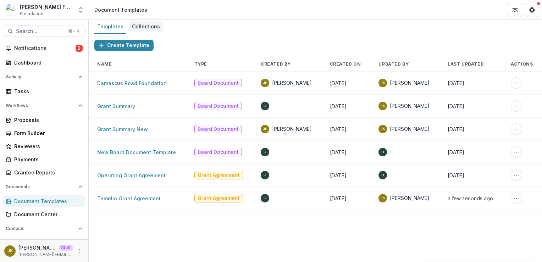
click at [148, 25] on div "Collections" at bounding box center [146, 26] width 34 height 10
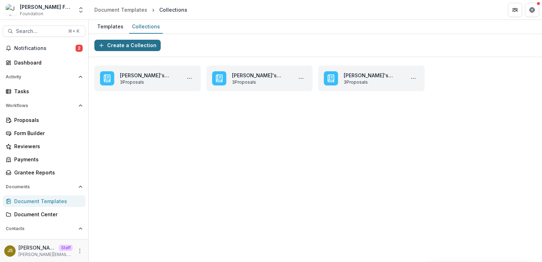
click at [137, 45] on button "Create a Collection" at bounding box center [127, 45] width 66 height 11
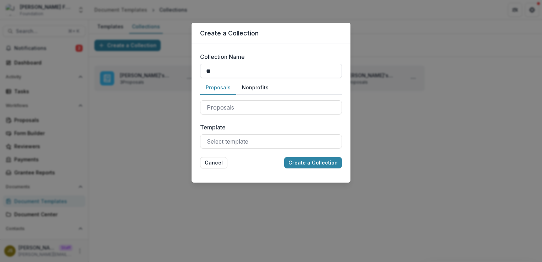
type input "**********"
click at [226, 110] on div at bounding box center [271, 108] width 128 height 10
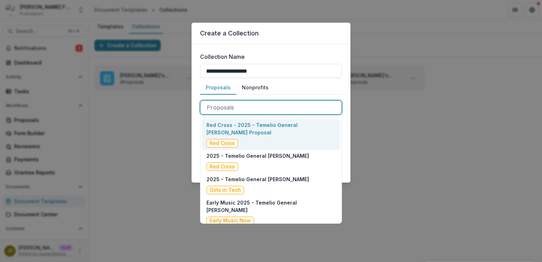
click at [252, 129] on div "Red Cross - 2025 - Temelio General Grant Proposal Red Cross" at bounding box center [270, 134] width 129 height 26
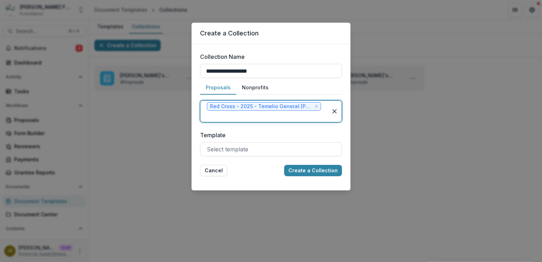
click at [253, 116] on div at bounding box center [264, 116] width 114 height 10
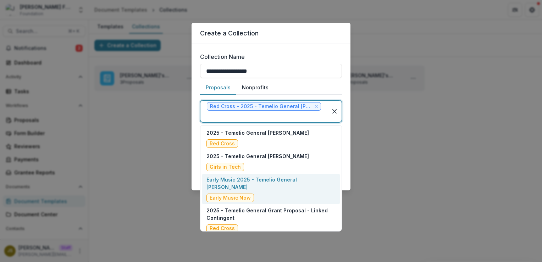
click at [258, 185] on div "Early Music 2025 - Temelio General Grant Proposal Early Music Now" at bounding box center [270, 189] width 129 height 26
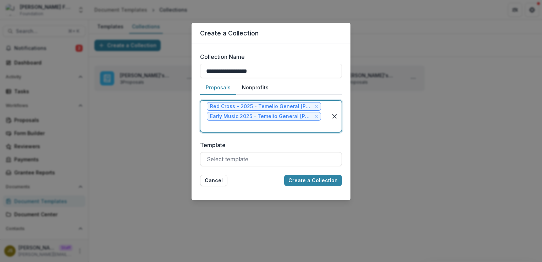
click at [253, 127] on div at bounding box center [264, 126] width 114 height 10
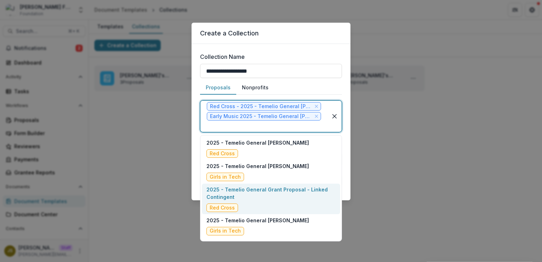
click at [252, 201] on div "2025 - Temelio General Grant Proposal - Linked Contingent Red Cross" at bounding box center [270, 199] width 129 height 26
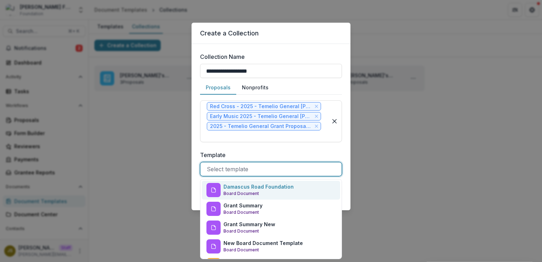
click at [230, 167] on div at bounding box center [271, 169] width 128 height 10
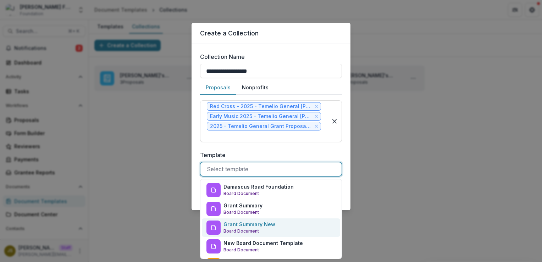
click at [254, 227] on p "Grant Summary New" at bounding box center [249, 224] width 52 height 7
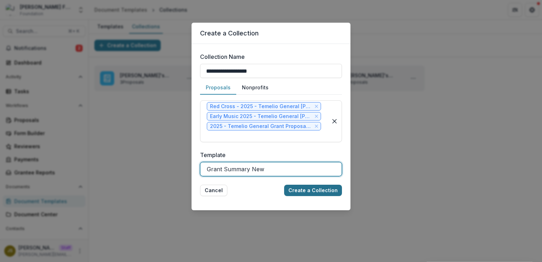
click at [307, 189] on button "Create a Collection" at bounding box center [313, 190] width 58 height 11
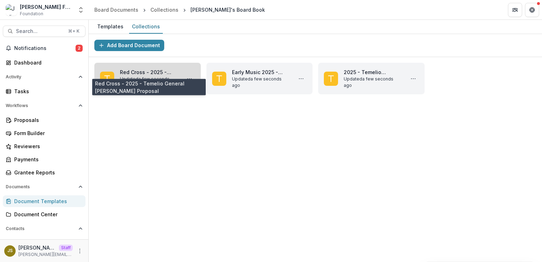
click at [146, 72] on link "Red Cross - 2025 - Temelio General Grant Proposal" at bounding box center [149, 71] width 58 height 7
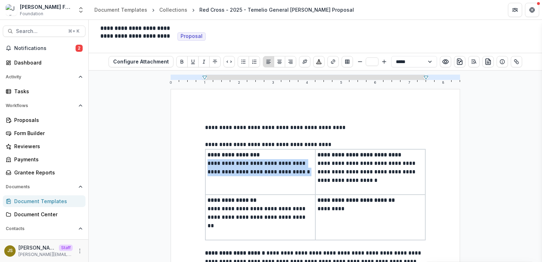
drag, startPoint x: 234, startPoint y: 193, endPoint x: 204, endPoint y: 164, distance: 40.9
click at [205, 164] on td "**********" at bounding box center [260, 171] width 110 height 45
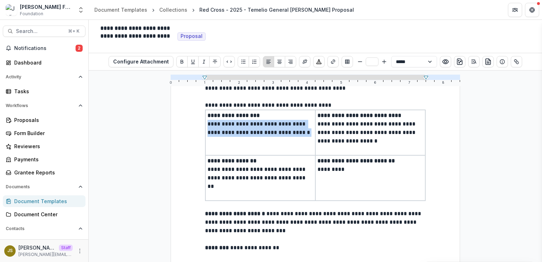
scroll to position [40, 0]
click at [172, 11] on div "Collections" at bounding box center [173, 9] width 28 height 7
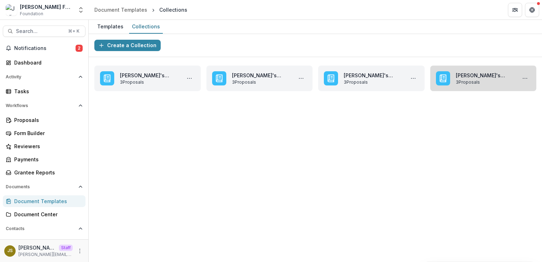
click at [481, 74] on link "Julie's Board Book TEST" at bounding box center [485, 75] width 58 height 7
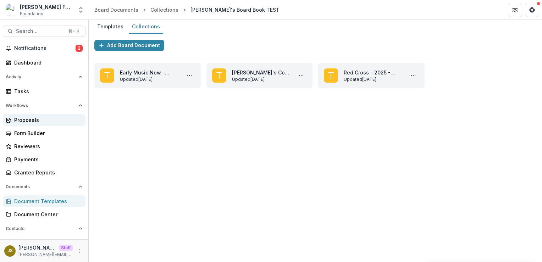
click at [40, 121] on div "Proposals" at bounding box center [47, 119] width 66 height 7
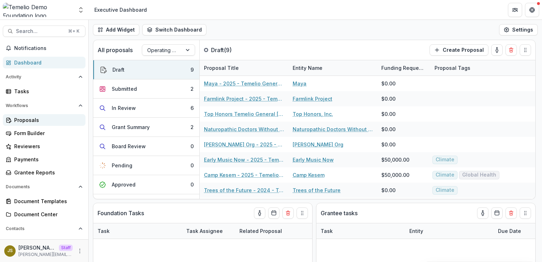
click at [42, 119] on div "Proposals" at bounding box center [47, 119] width 66 height 7
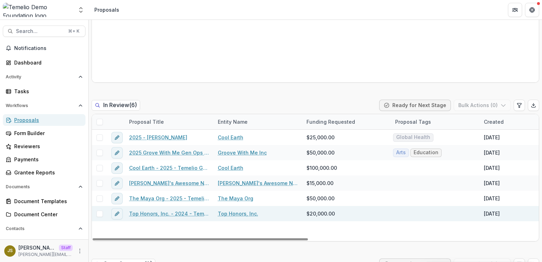
scroll to position [346, 0]
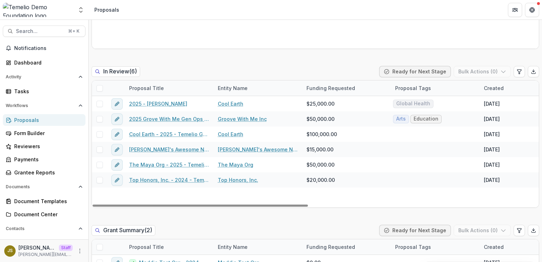
click at [100, 89] on span at bounding box center [99, 88] width 6 height 6
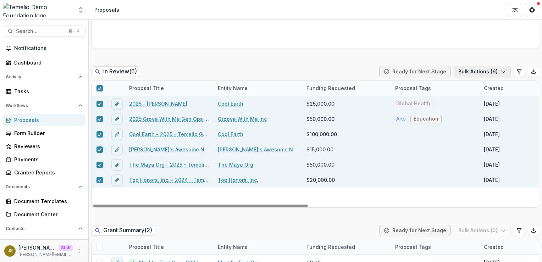
click at [490, 73] on button "Bulk Actions ( 6 )" at bounding box center [482, 71] width 57 height 11
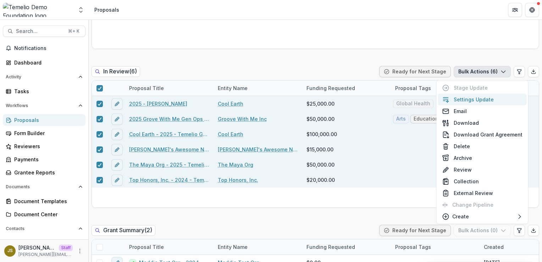
click at [471, 100] on button "Settings Update" at bounding box center [482, 100] width 89 height 12
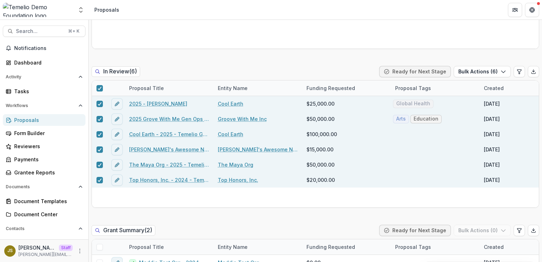
type input "**"
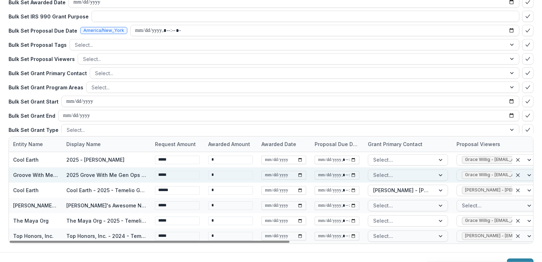
scroll to position [53, 0]
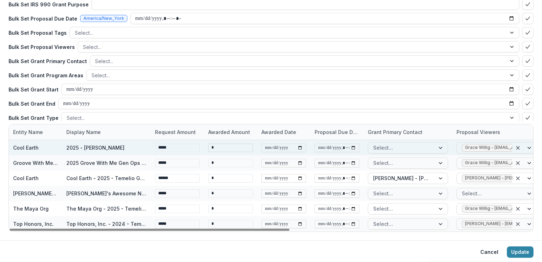
click at [225, 148] on input "*" at bounding box center [230, 148] width 45 height 9
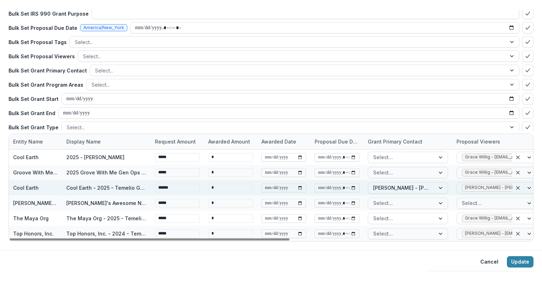
scroll to position [55, 0]
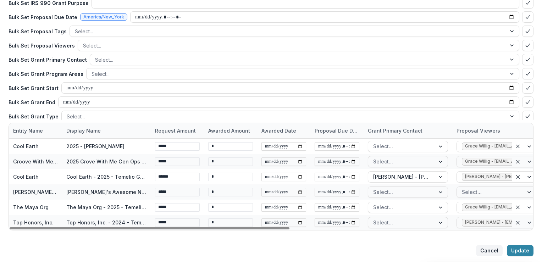
click at [491, 249] on button "Cancel" at bounding box center [489, 250] width 27 height 11
